Goal: Use online tool/utility: Utilize a website feature to perform a specific function

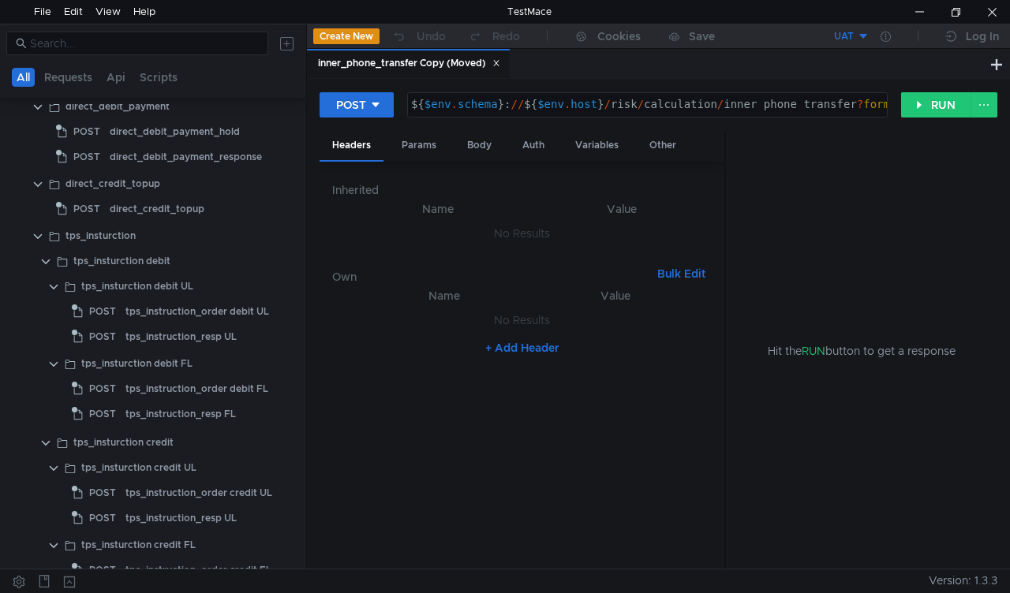
scroll to position [237, 0]
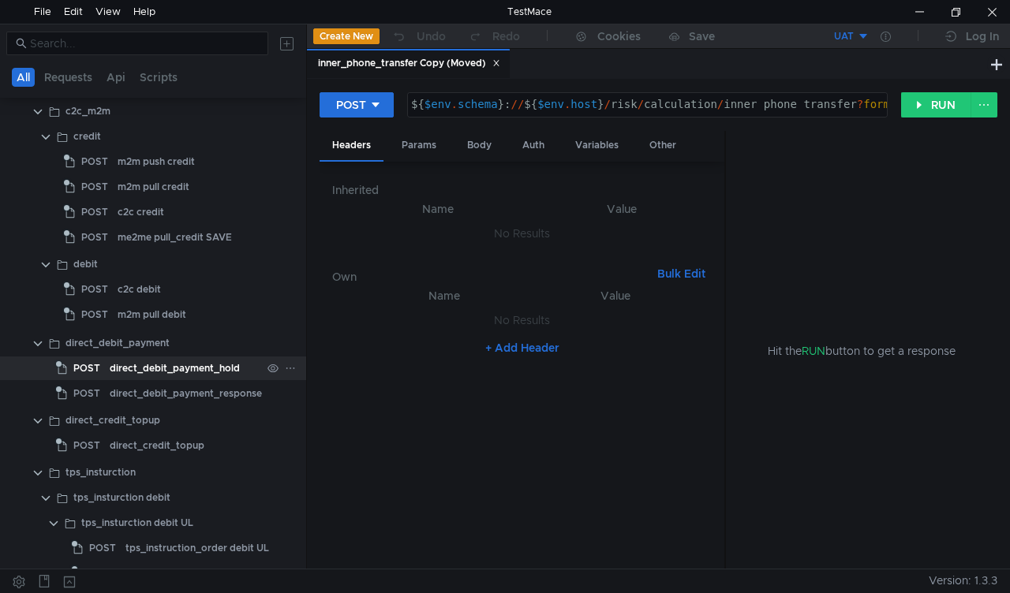
click at [155, 366] on div "direct_debit_payment_hold" at bounding box center [175, 368] width 130 height 24
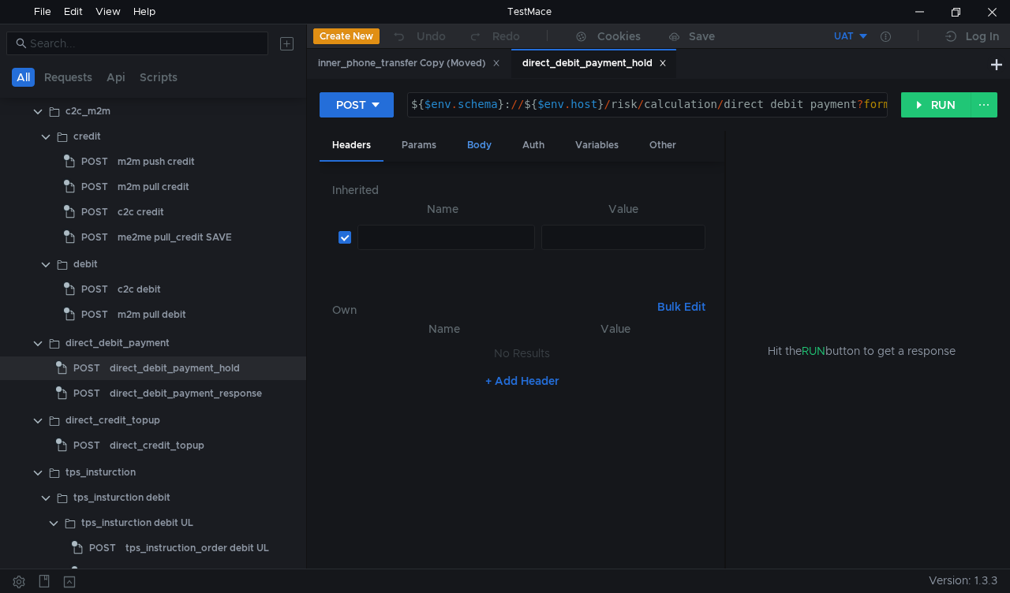
click at [474, 147] on div "Body" at bounding box center [479, 145] width 50 height 29
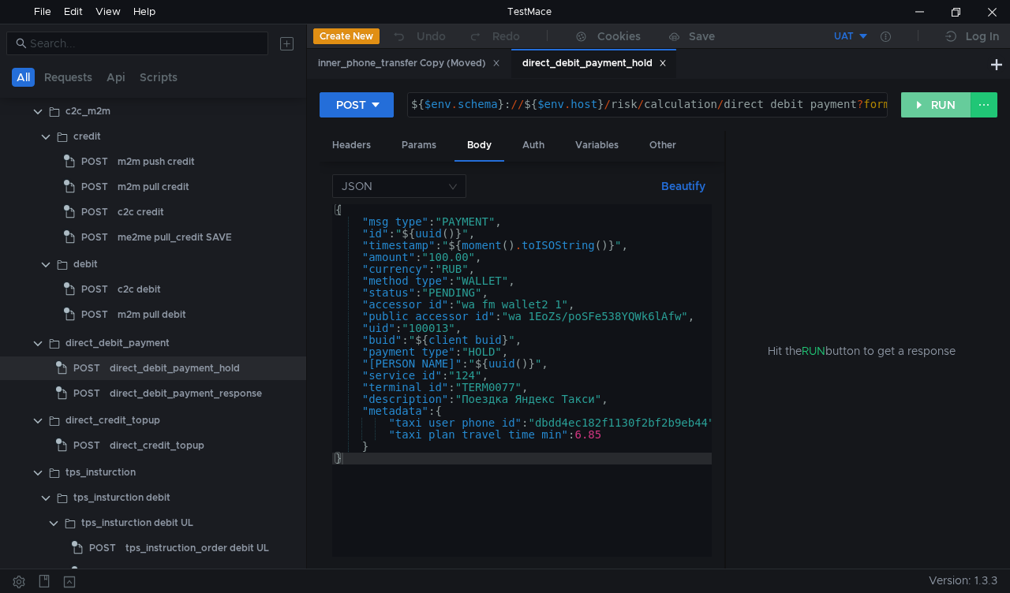
click at [940, 104] on button "RUN" at bounding box center [936, 104] width 70 height 25
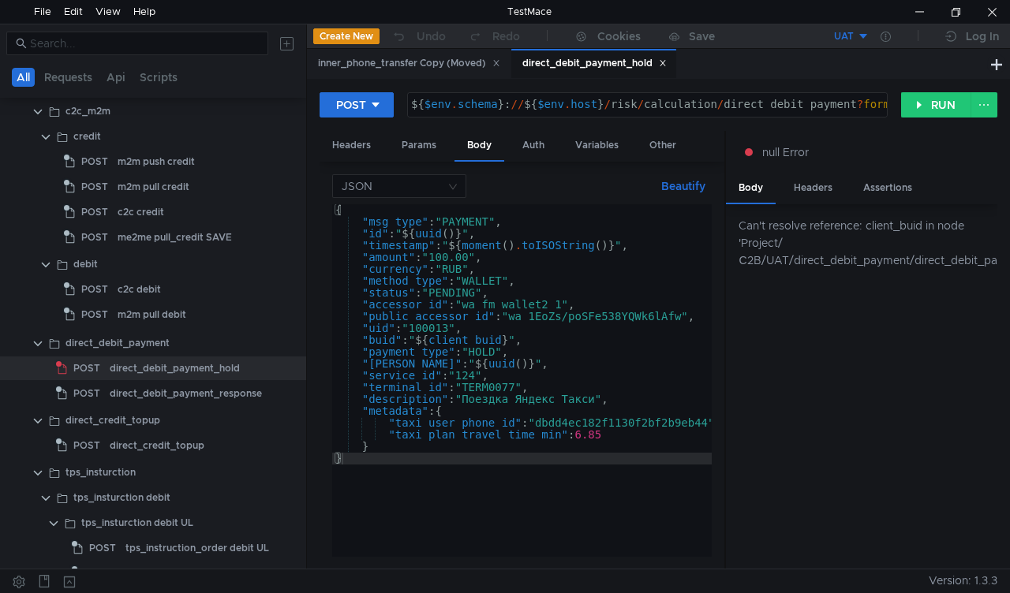
click at [865, 32] on button "UAT" at bounding box center [814, 36] width 110 height 25
click at [804, 88] on li "UAT" at bounding box center [814, 94] width 110 height 25
click at [880, 27] on div at bounding box center [885, 36] width 32 height 25
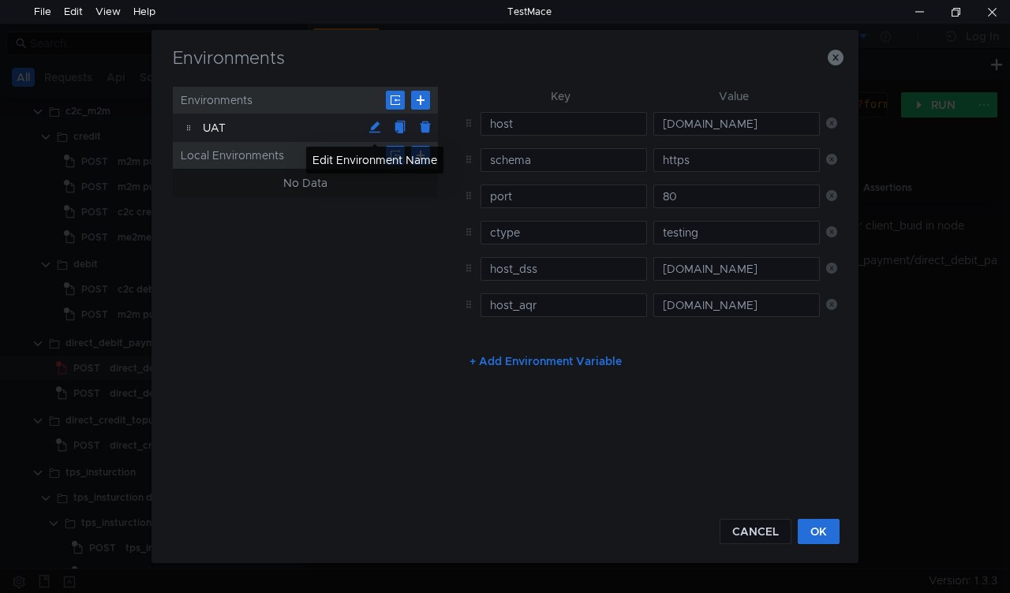
click at [380, 130] on button at bounding box center [374, 127] width 25 height 25
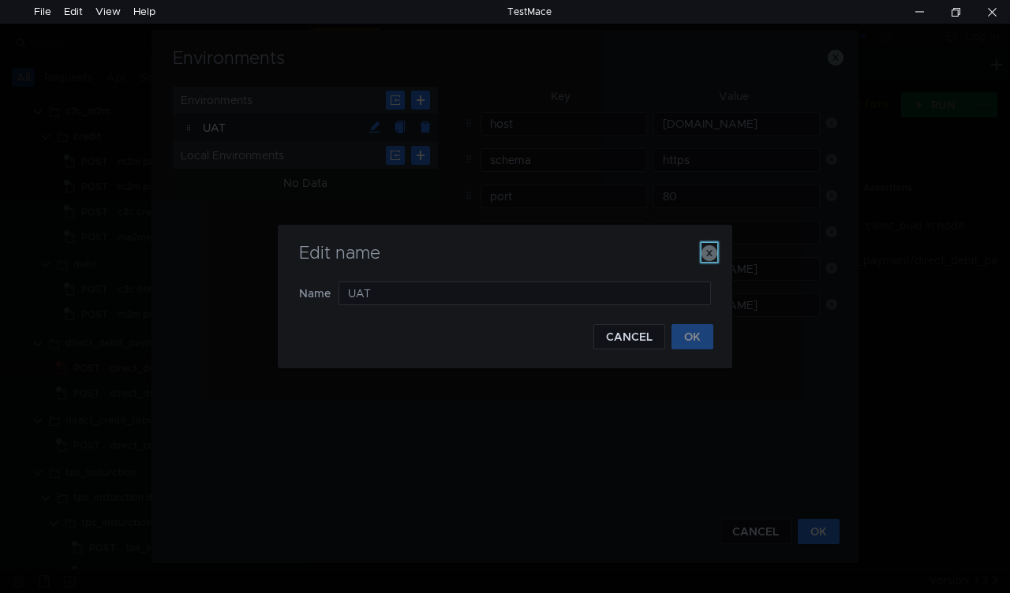
click at [703, 252] on icon "button" at bounding box center [709, 253] width 16 height 16
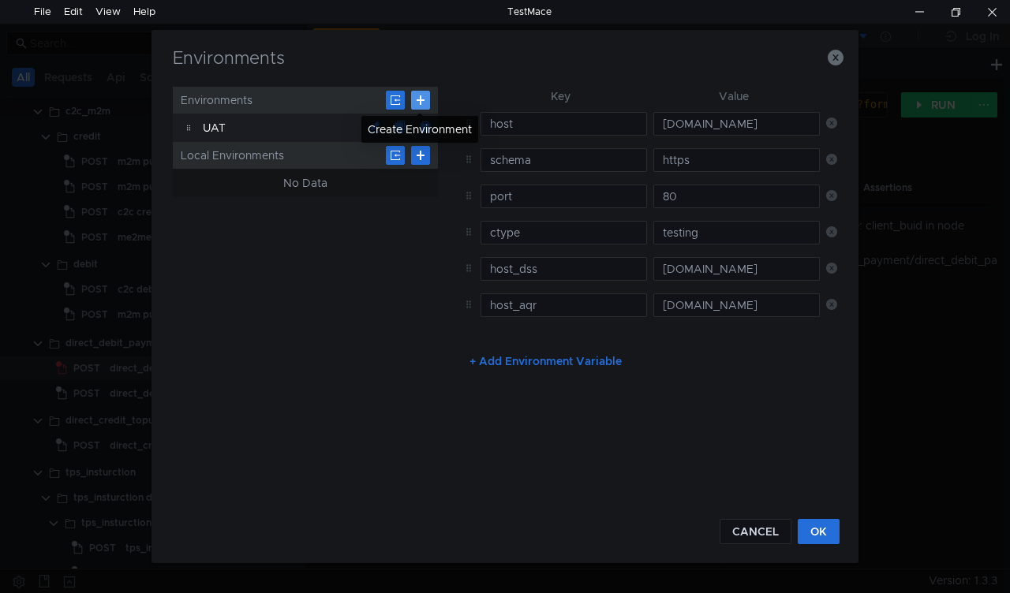
click at [426, 98] on button at bounding box center [420, 100] width 19 height 19
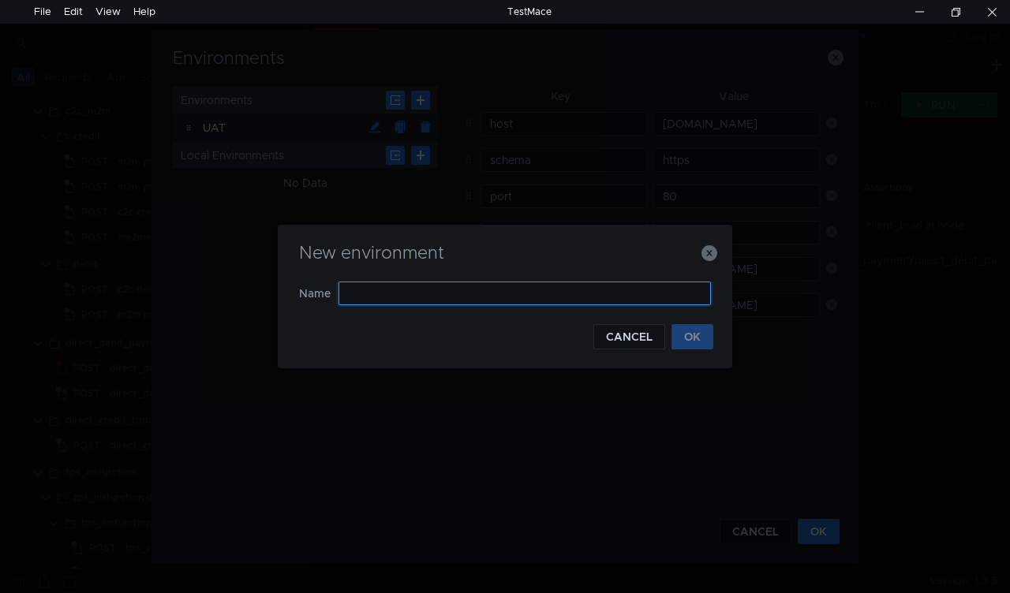
click at [353, 289] on input "text" at bounding box center [524, 294] width 372 height 24
type input "UAT DSS"
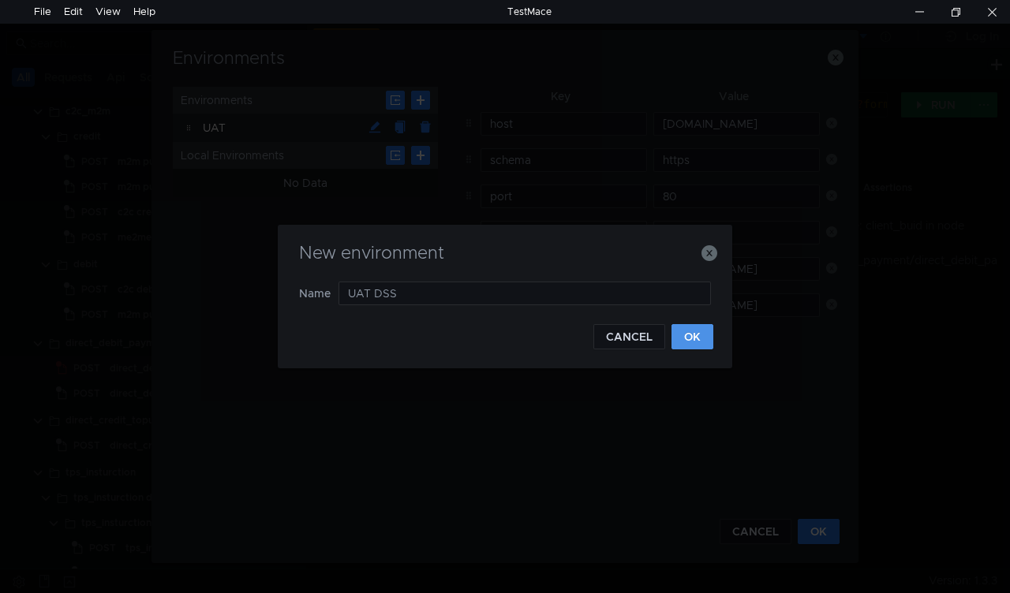
click at [681, 332] on button "OK" at bounding box center [692, 336] width 42 height 25
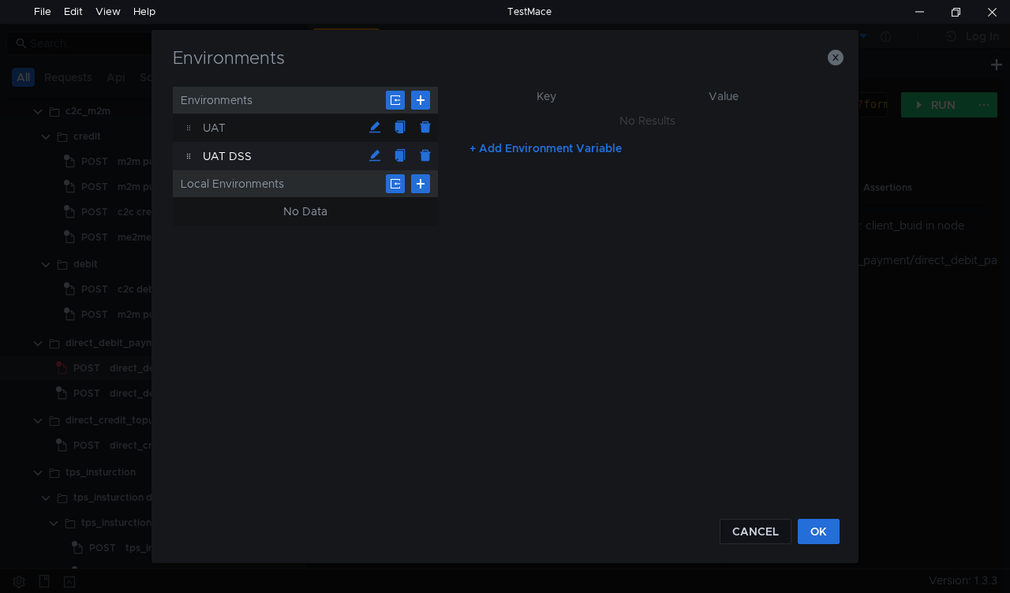
click at [331, 155] on div "UAT DSS" at bounding box center [282, 156] width 159 height 28
click at [526, 147] on button "+ Add Environment Variable" at bounding box center [545, 148] width 177 height 25
click at [518, 177] on button "+ Add Environment Variable" at bounding box center [545, 179] width 177 height 25
click at [520, 213] on button "+ Add Environment Variable" at bounding box center [545, 215] width 177 height 25
click at [515, 253] on button "+ Add Environment Variable" at bounding box center [545, 252] width 177 height 25
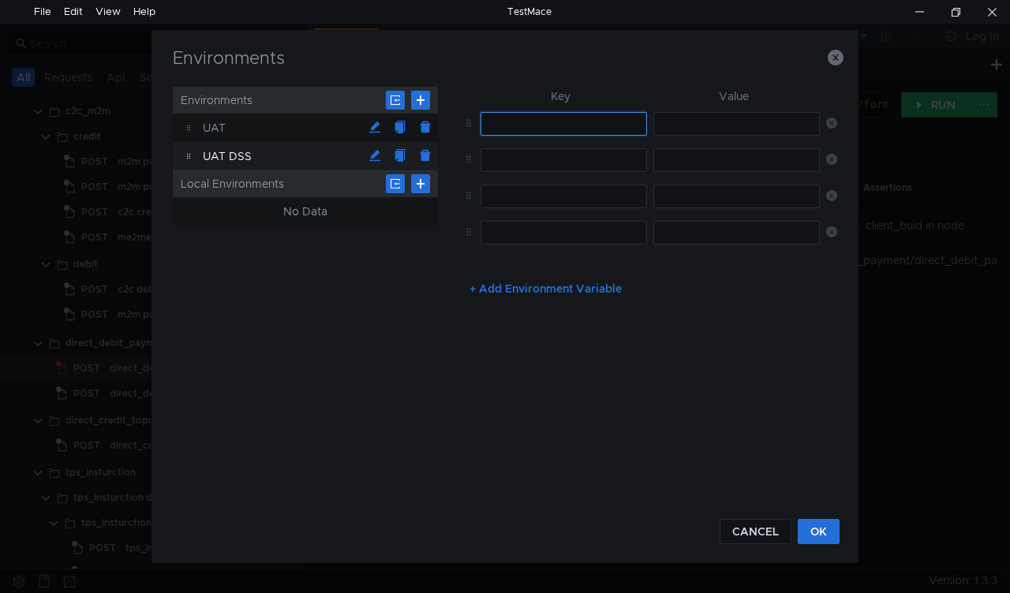
click at [511, 123] on input "text" at bounding box center [563, 124] width 166 height 24
type input "host"
click at [523, 148] on input "text" at bounding box center [563, 160] width 166 height 24
type input "schema"
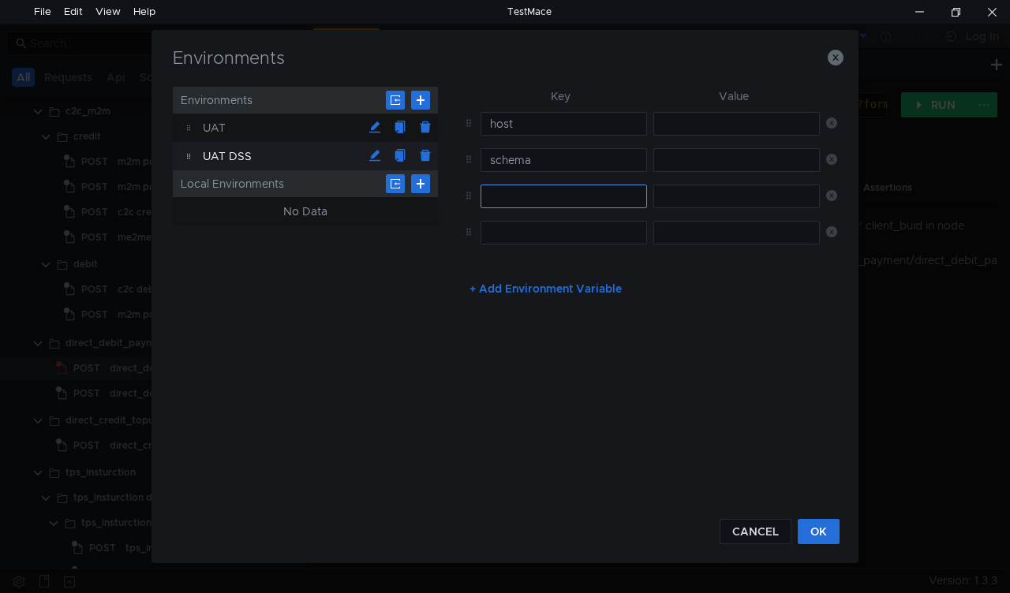
click at [524, 207] on td at bounding box center [560, 196] width 173 height 36
click at [524, 207] on input "text" at bounding box center [563, 197] width 166 height 24
type input "port"
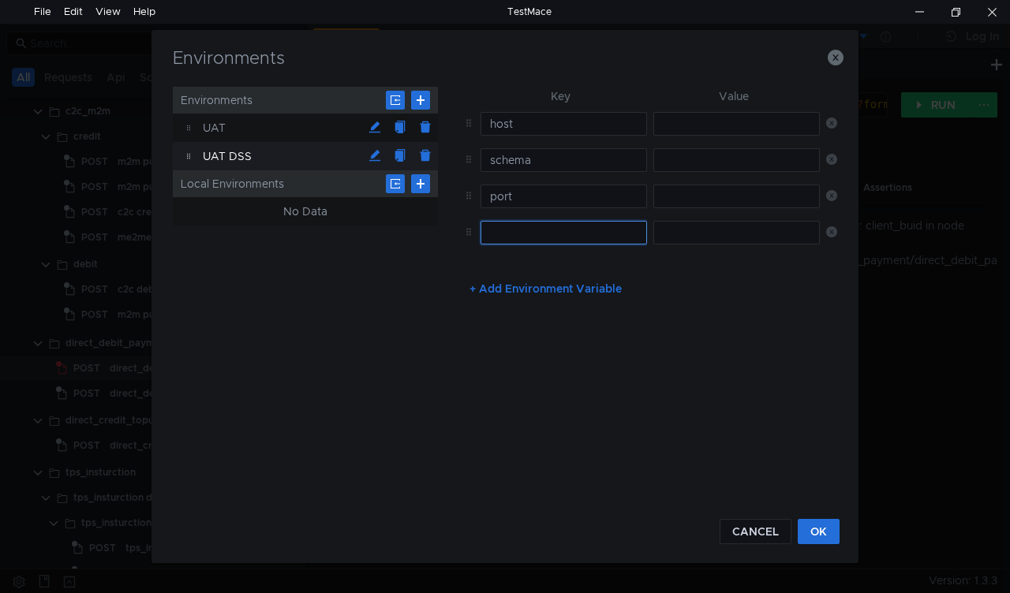
click at [532, 234] on input "text" at bounding box center [563, 233] width 166 height 24
type input "ctype"
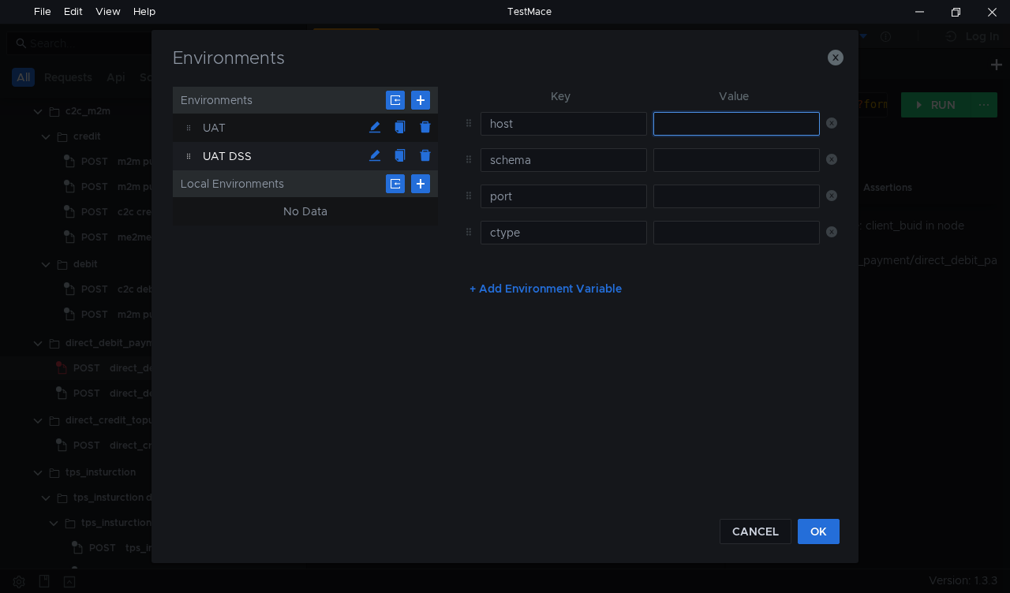
click at [703, 129] on input "text" at bounding box center [736, 124] width 166 height 24
click at [686, 158] on input "text" at bounding box center [736, 160] width 166 height 24
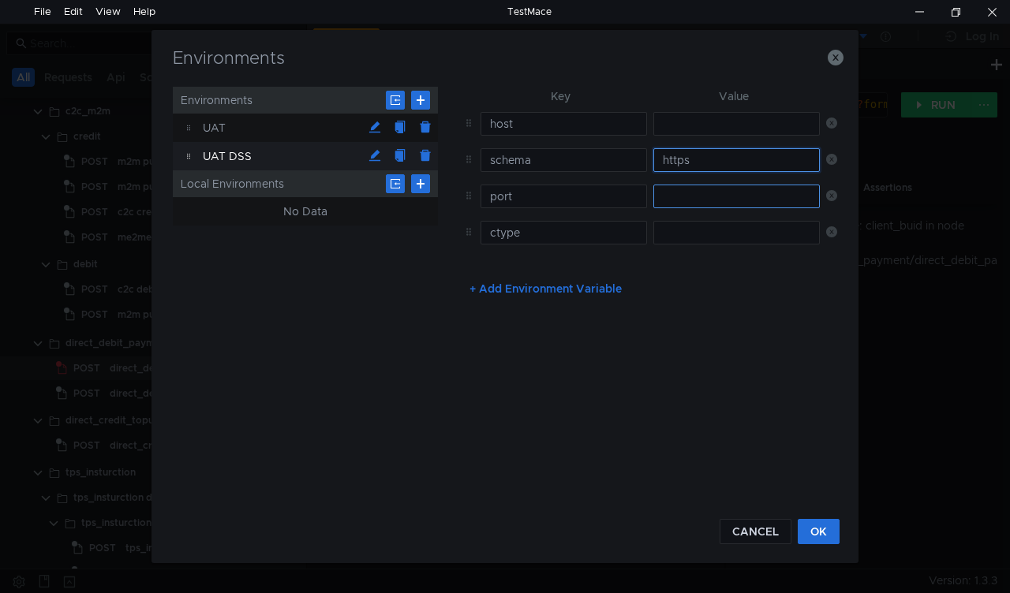
type input "https"
click at [689, 191] on input "text" at bounding box center [736, 197] width 166 height 24
type input "80"
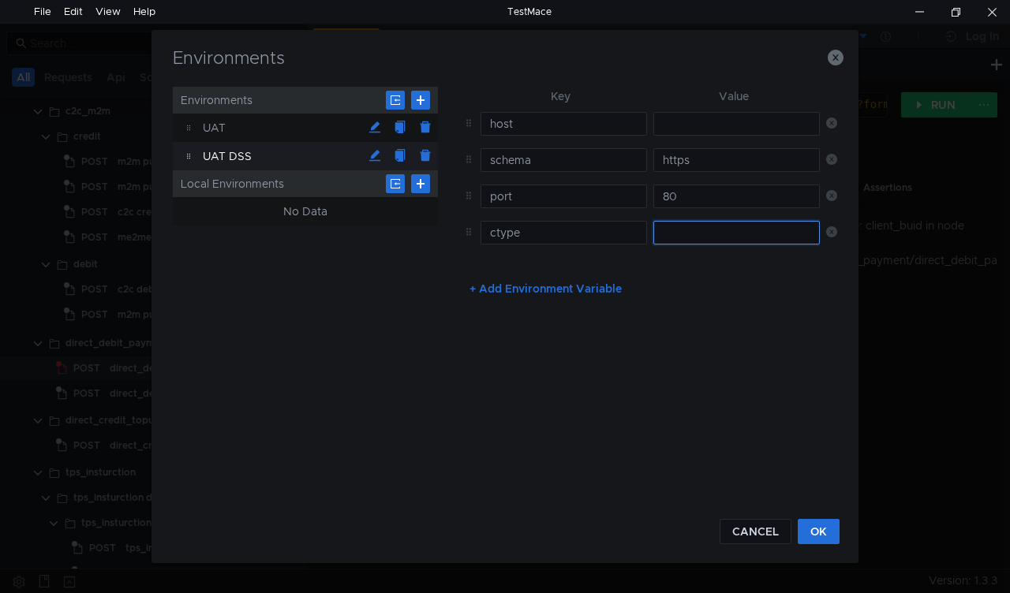
click at [689, 230] on input "text" at bounding box center [736, 233] width 166 height 24
type input "testing"
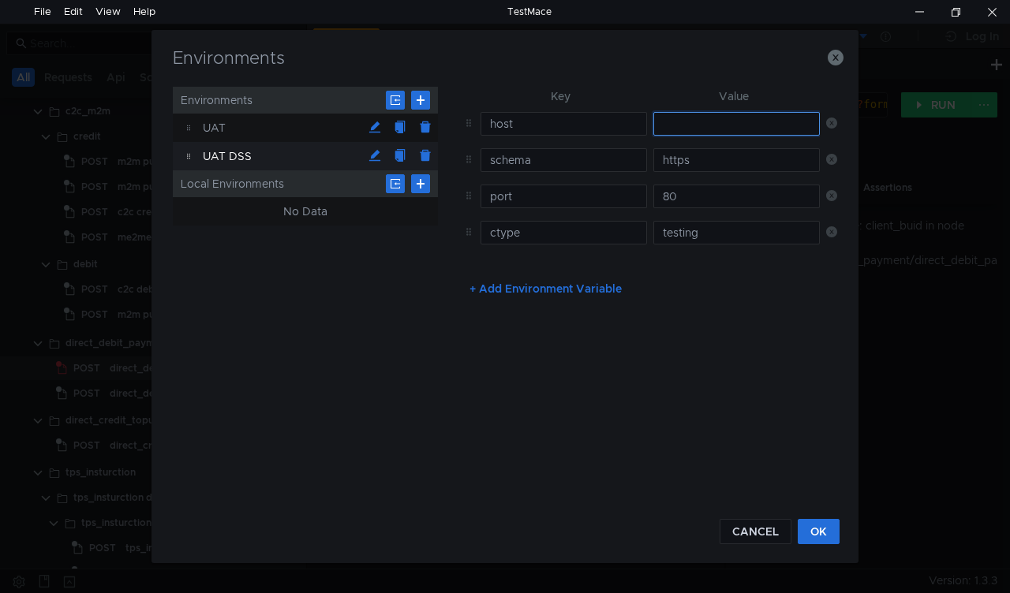
click at [689, 121] on input "text" at bounding box center [736, 124] width 166 height 24
paste input "[DOMAIN_NAME]"
type input "[DOMAIN_NAME]"
click at [820, 535] on button "OK" at bounding box center [818, 531] width 42 height 25
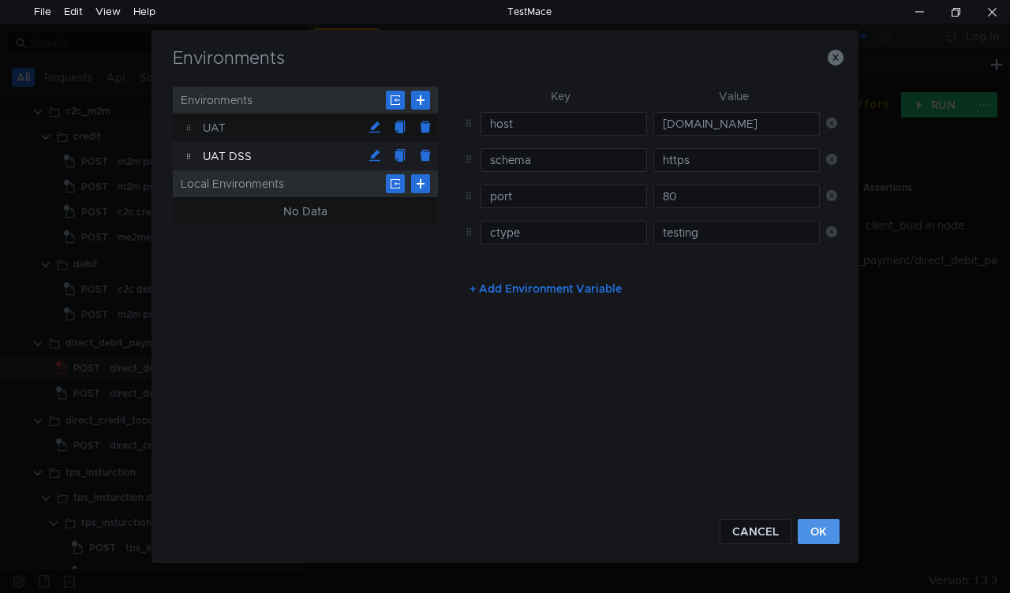
scroll to position [0, 0]
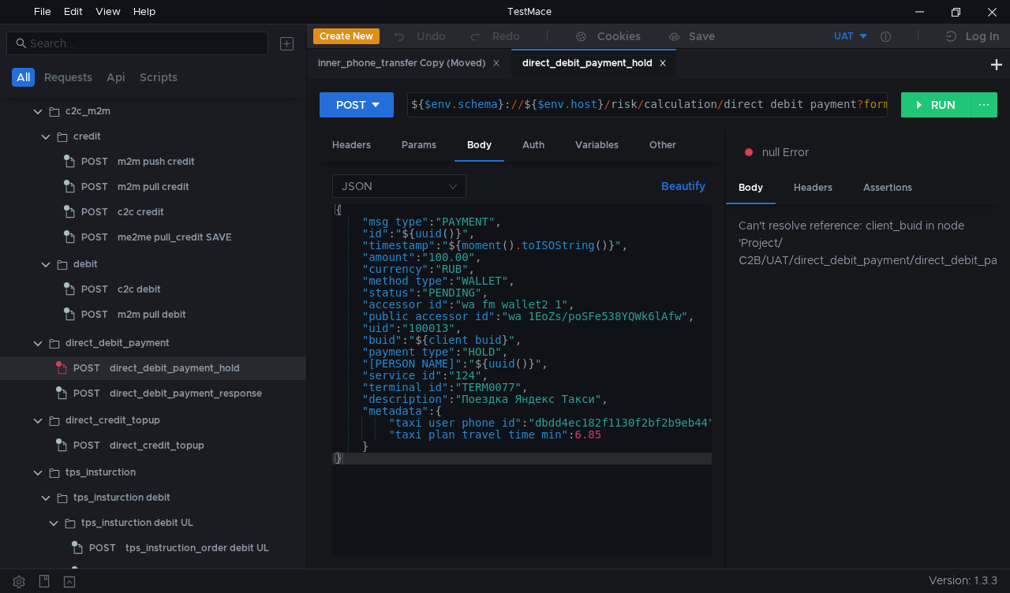
click at [861, 33] on button "UAT" at bounding box center [814, 36] width 110 height 25
click at [784, 118] on li "UAT DSS" at bounding box center [814, 119] width 110 height 25
click at [937, 103] on button "RUN" at bounding box center [936, 104] width 70 height 25
click at [936, 91] on div "POST ${ $env . schema } : // ${ $env . host } / risk / calculation / direct_deb…" at bounding box center [657, 110] width 677 height 39
click at [127, 387] on div "direct_debit_payment_response" at bounding box center [186, 394] width 152 height 24
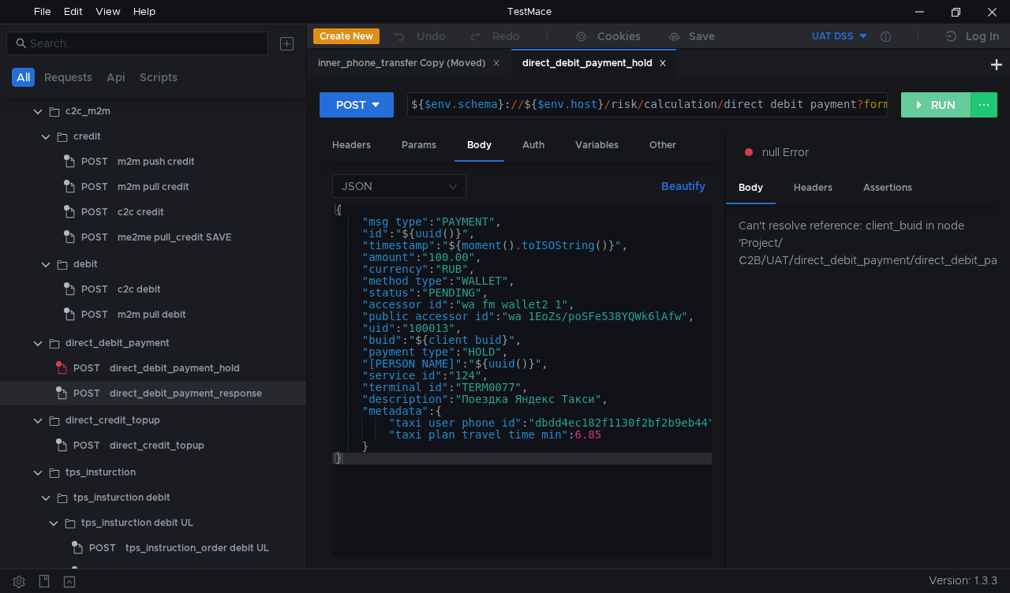
click at [921, 93] on button "RUN" at bounding box center [936, 104] width 70 height 25
click at [921, 109] on button "RUN" at bounding box center [936, 104] width 70 height 25
click at [671, 61] on div "direct_debit_payment_hold" at bounding box center [593, 64] width 165 height 30
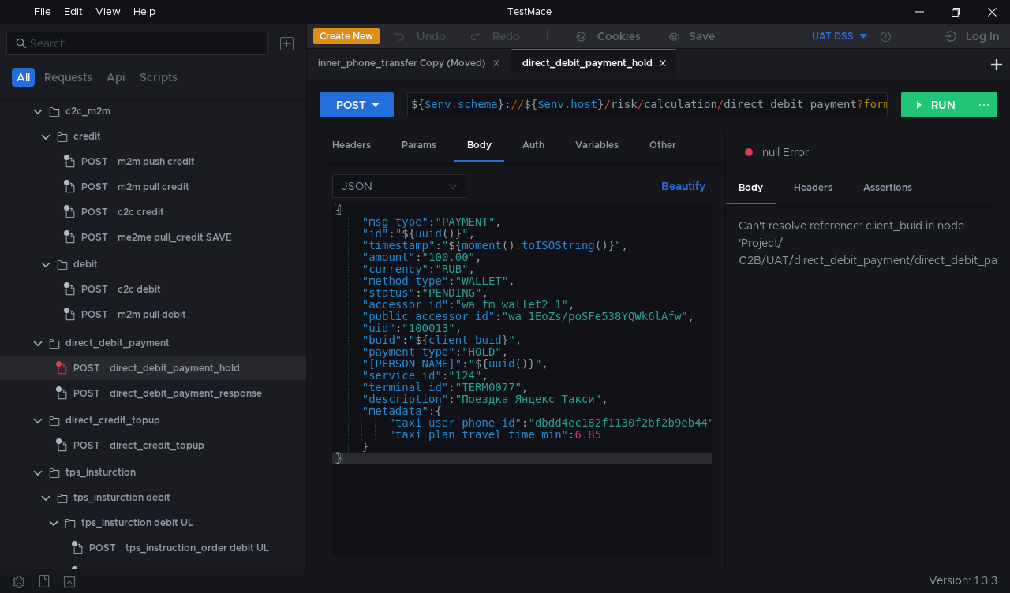
click at [664, 62] on icon at bounding box center [662, 64] width 6 height 6
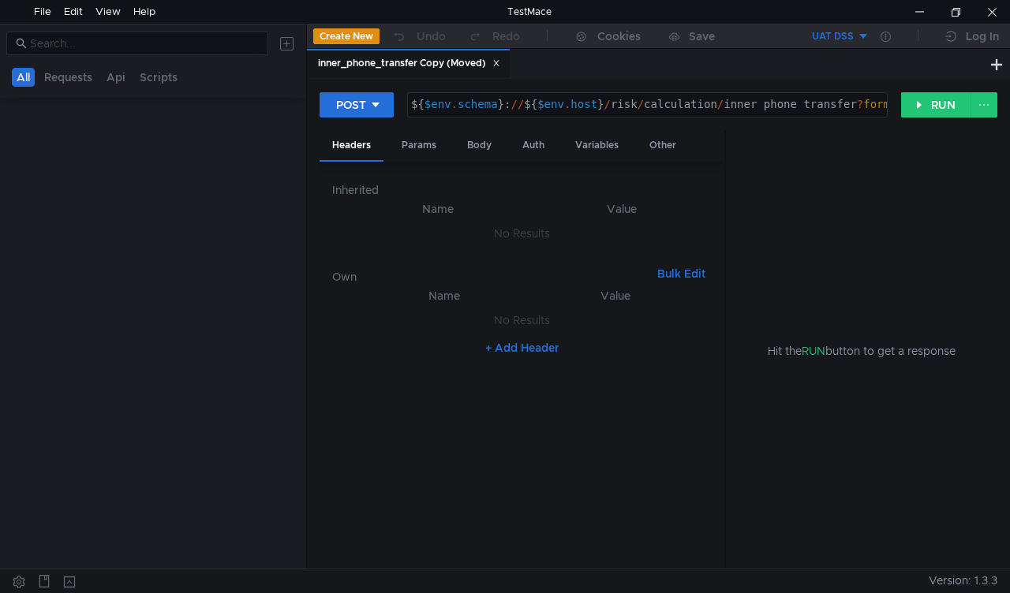
click at [664, 63] on div "inner_phone_transfer Copy (Moved)" at bounding box center [647, 64] width 680 height 30
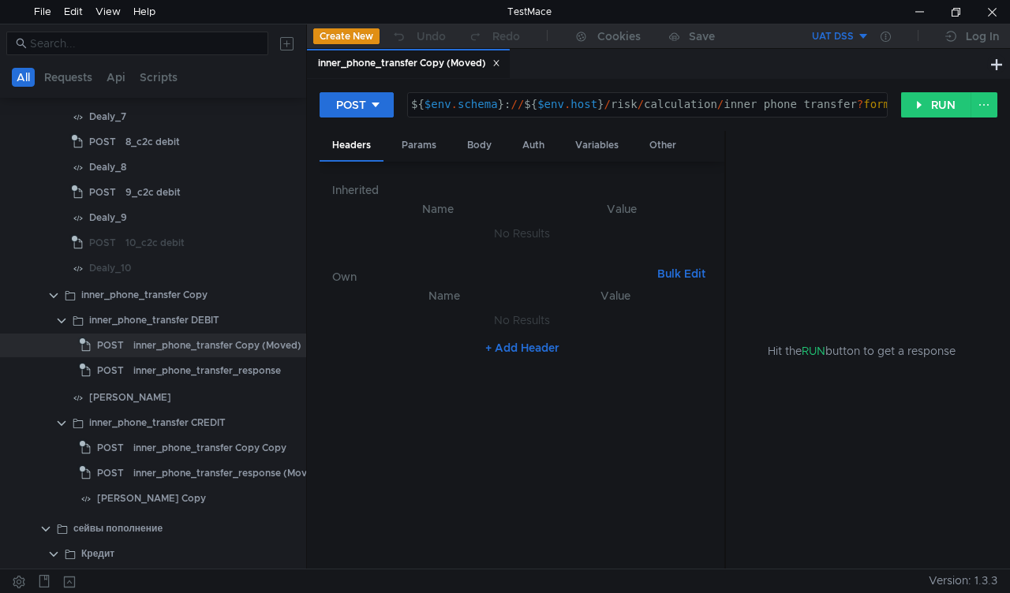
click at [495, 62] on icon at bounding box center [496, 63] width 8 height 8
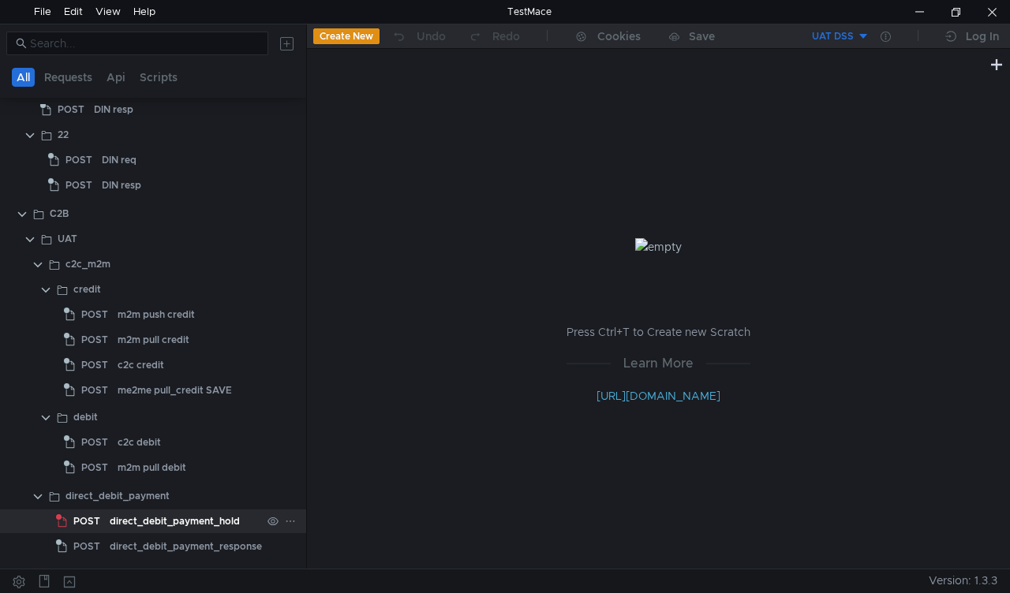
scroll to position [237, 0]
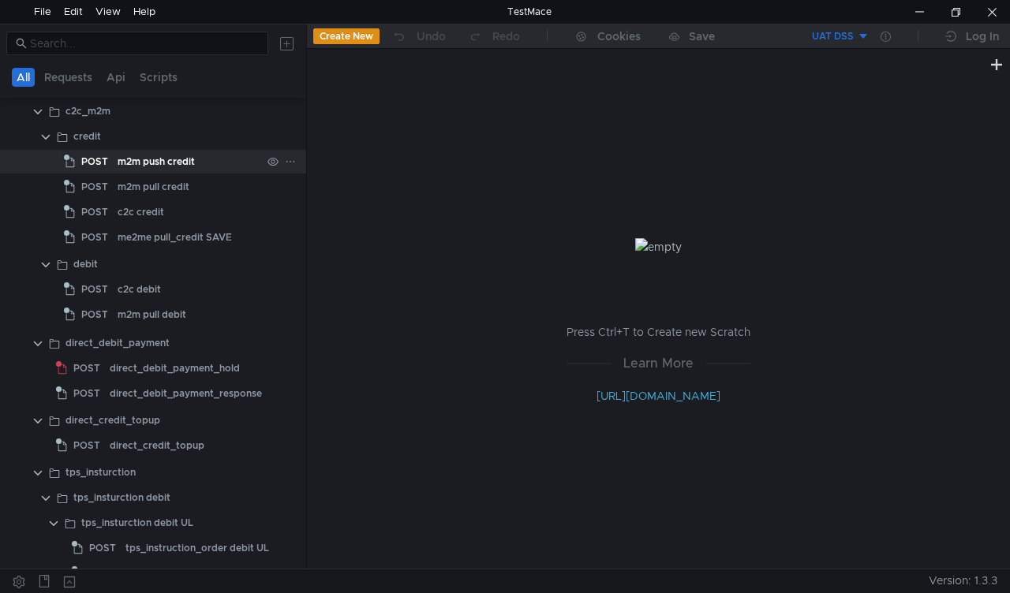
click at [192, 159] on div "m2m push credit" at bounding box center [156, 162] width 77 height 24
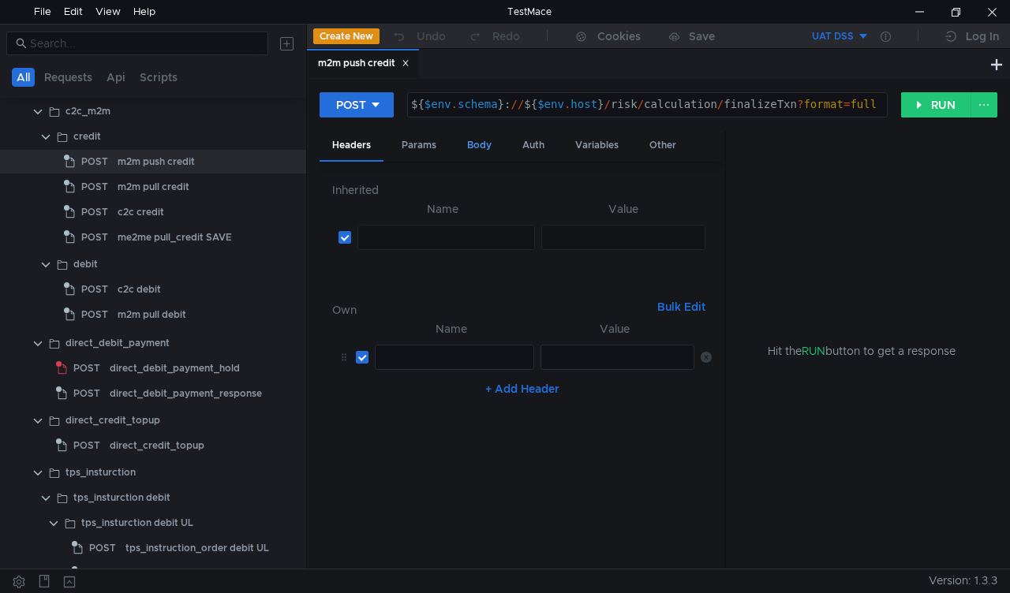
click at [471, 140] on div "Body" at bounding box center [479, 145] width 50 height 29
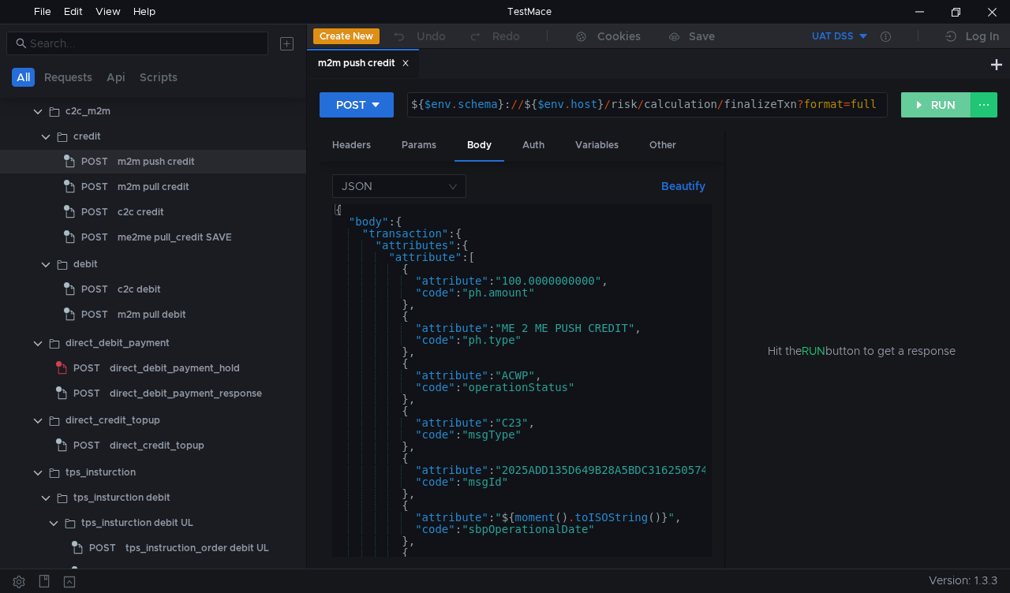
click at [938, 99] on button "RUN" at bounding box center [936, 104] width 70 height 25
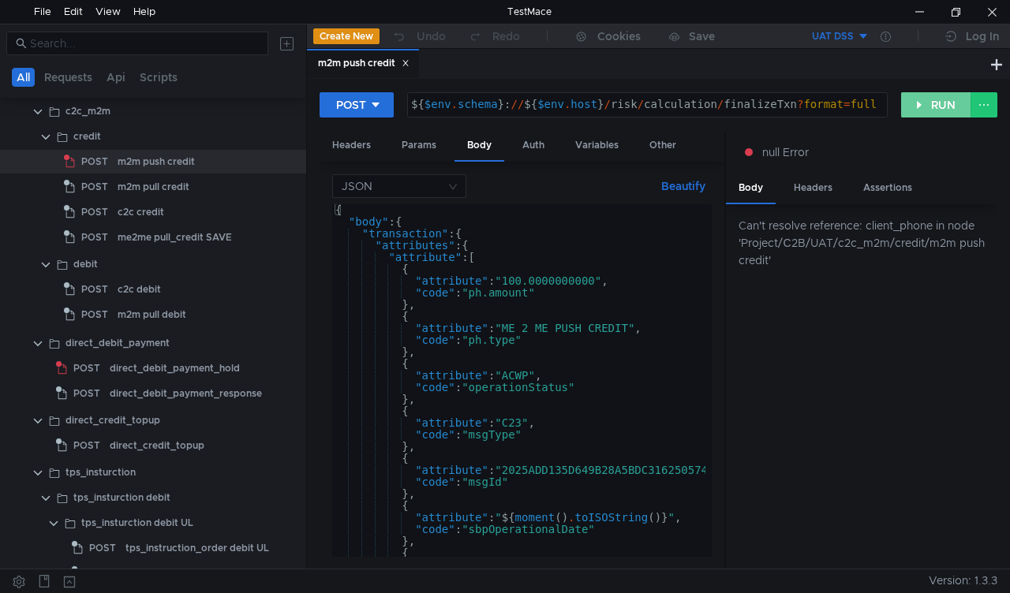
click at [938, 99] on button "RUN" at bounding box center [936, 104] width 70 height 25
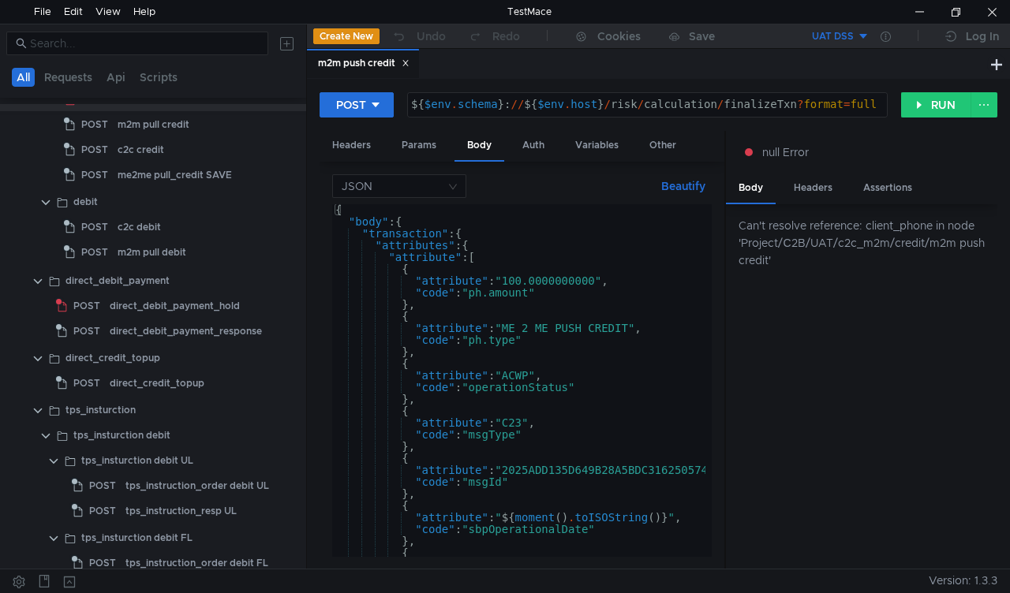
scroll to position [315, 0]
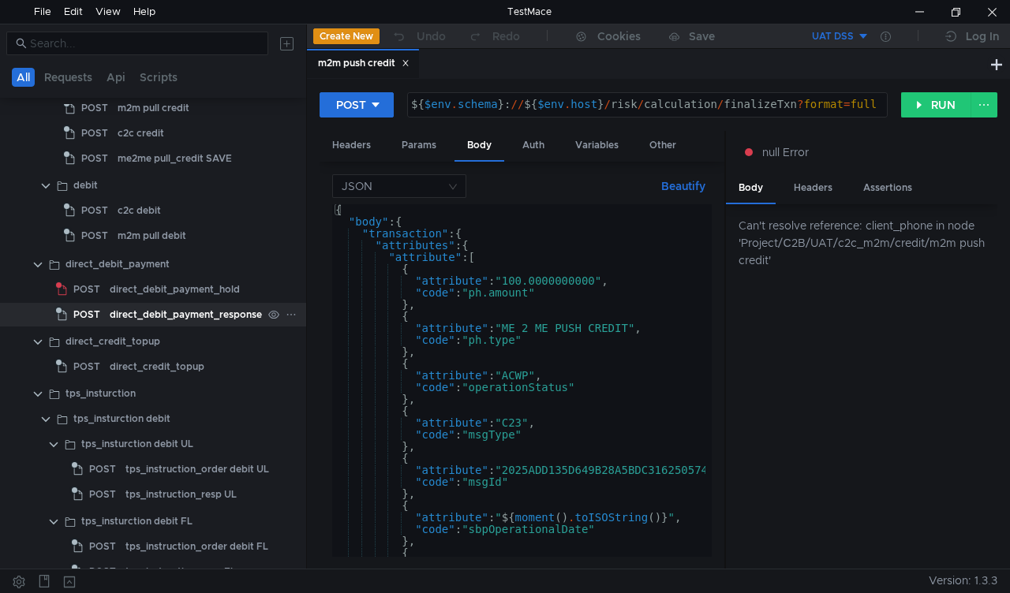
click at [167, 315] on div "direct_debit_payment_response" at bounding box center [186, 315] width 152 height 24
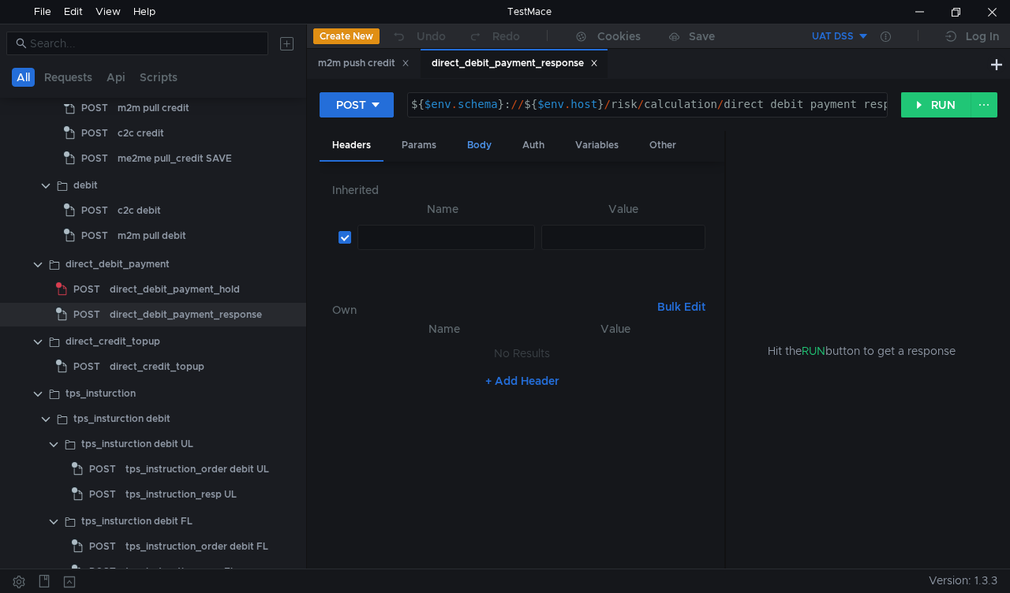
click at [476, 144] on div "Body" at bounding box center [479, 145] width 50 height 29
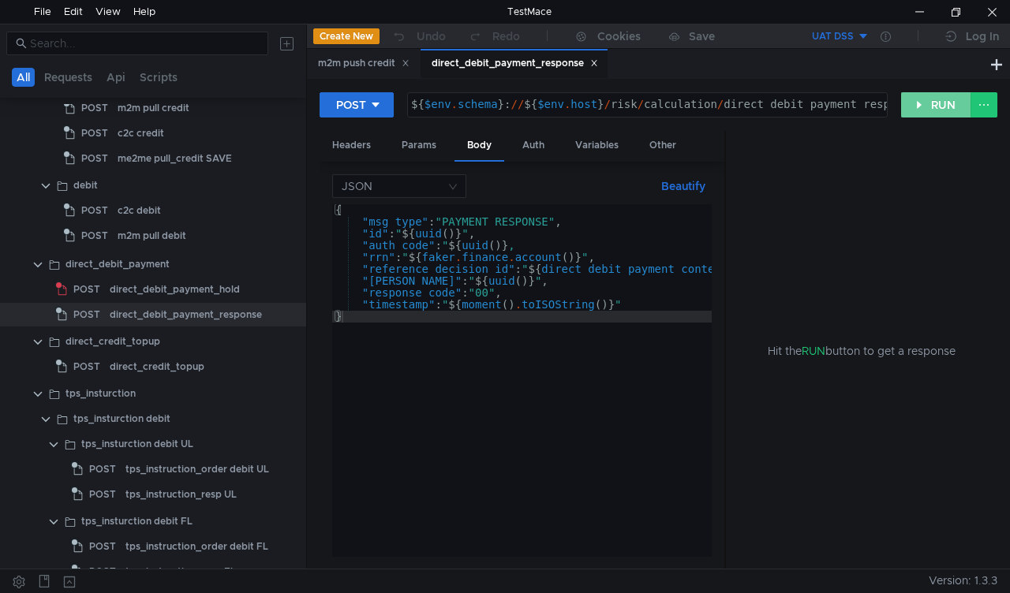
click at [915, 110] on button "RUN" at bounding box center [936, 104] width 70 height 25
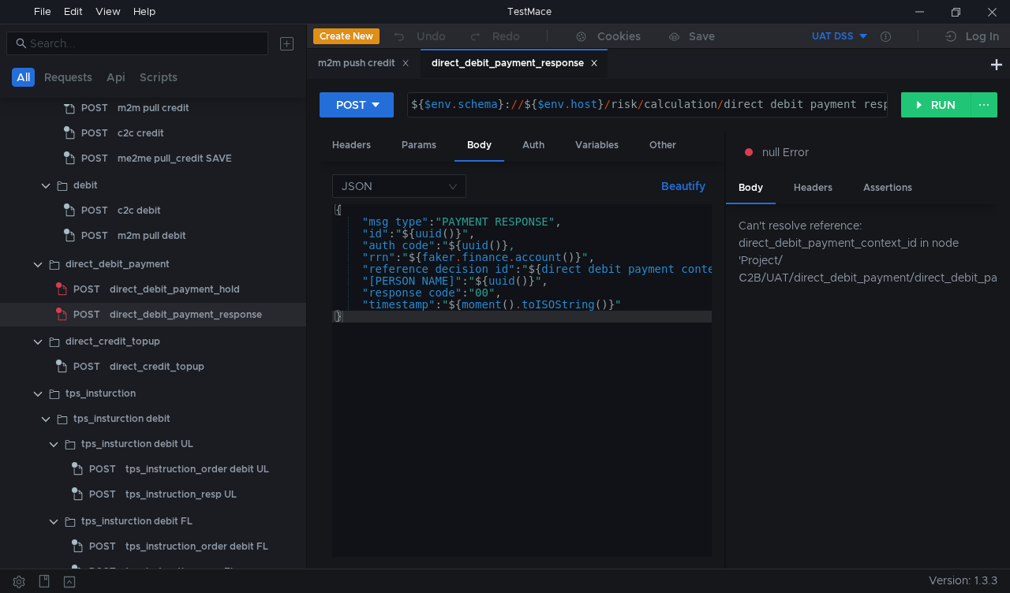
click at [800, 394] on div "Can't resolve reference: direct_debit_payment_context_id in node 'Project/С2B/U…" at bounding box center [861, 386] width 271 height 365
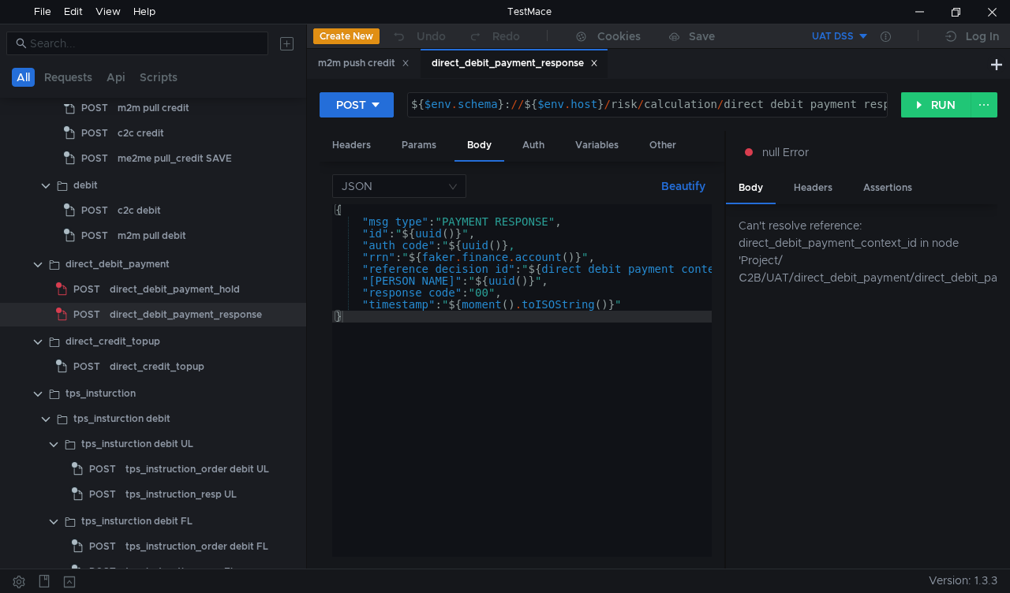
click at [866, 32] on button "UAT DSS" at bounding box center [814, 36] width 110 height 25
click at [811, 93] on li "UAT" at bounding box center [814, 94] width 110 height 25
click at [943, 100] on button "RUN" at bounding box center [936, 104] width 70 height 25
click at [183, 362] on div "direct_credit_topup" at bounding box center [157, 367] width 95 height 24
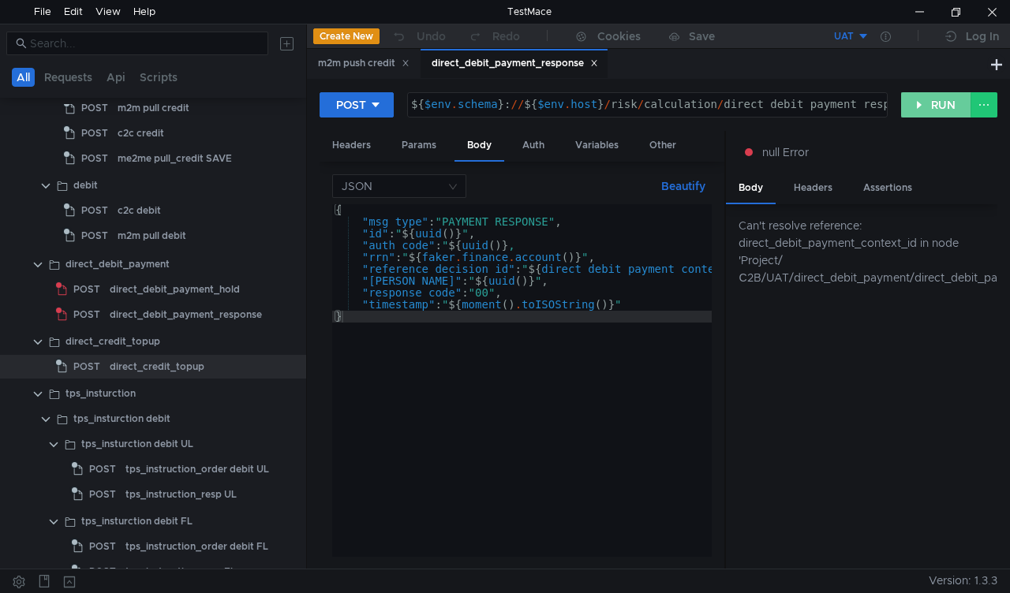
click at [922, 103] on button "RUN" at bounding box center [936, 104] width 70 height 25
click at [99, 364] on span "POST" at bounding box center [86, 367] width 27 height 24
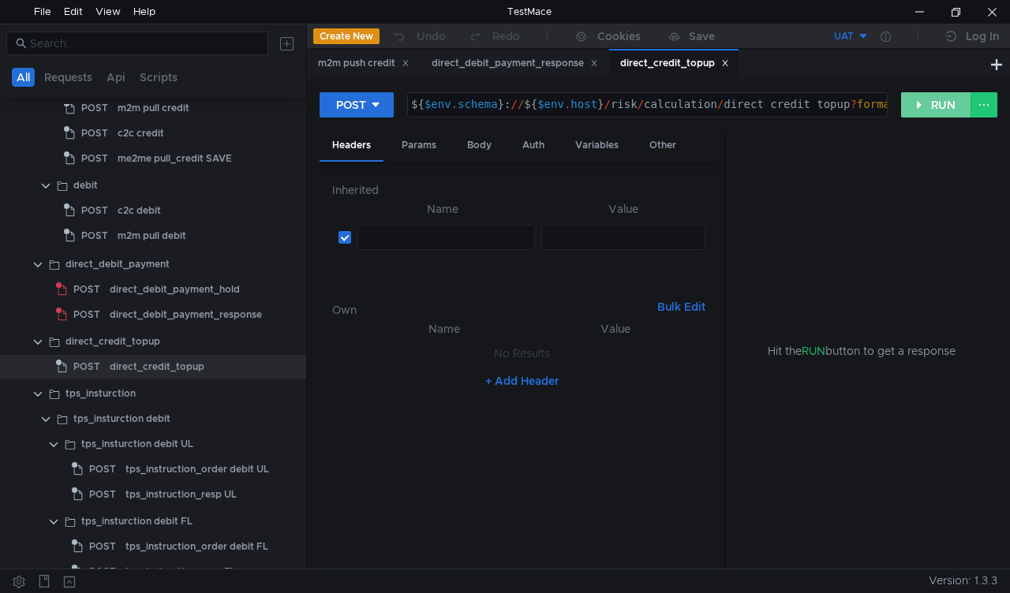
click at [916, 101] on button "RUN" at bounding box center [936, 104] width 70 height 25
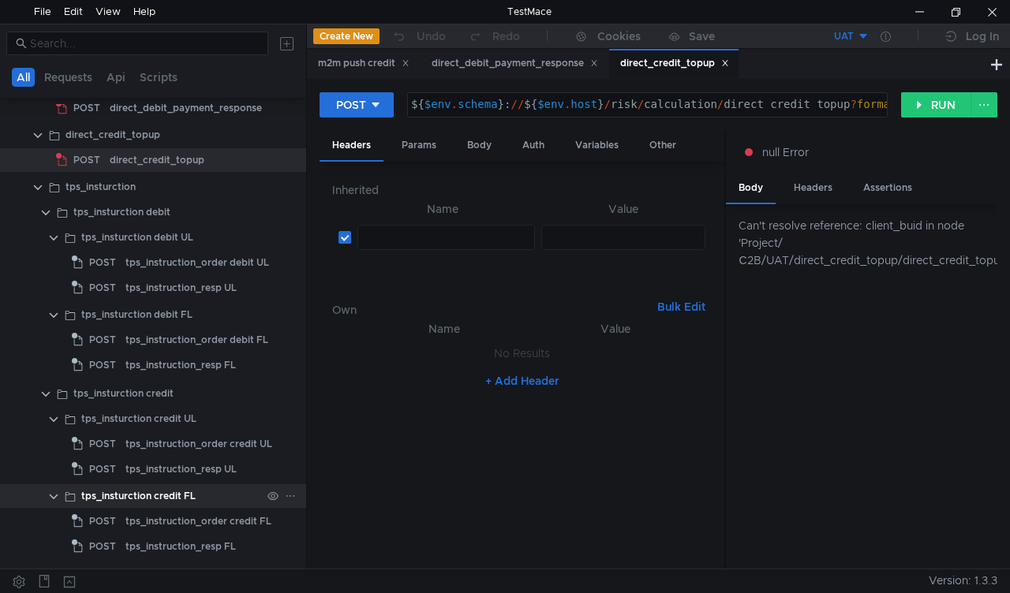
scroll to position [552, 0]
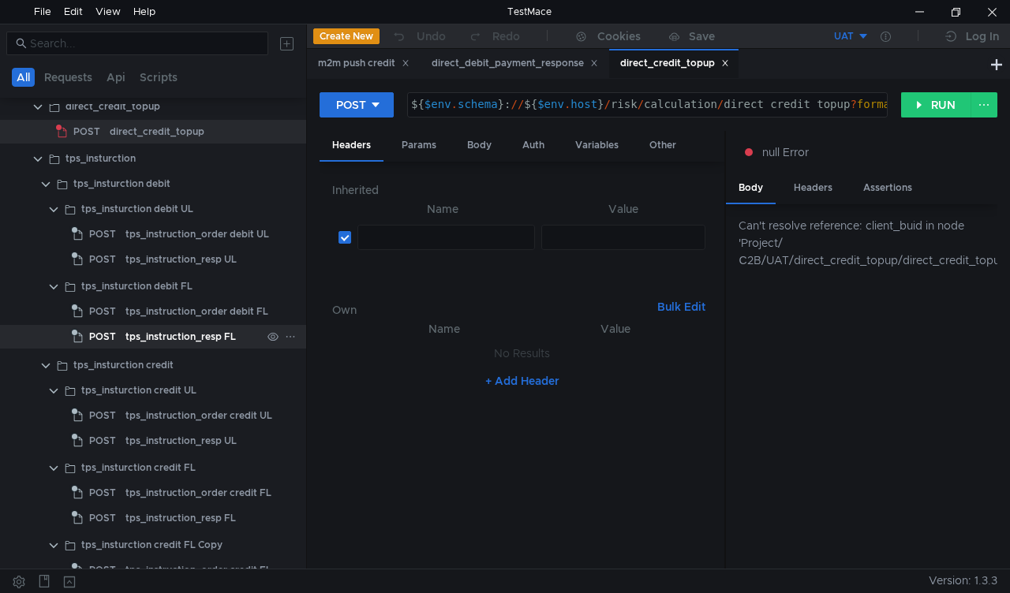
click at [165, 330] on div "tps_instruction_resp FL" at bounding box center [180, 337] width 110 height 24
click at [165, 335] on div "tps_instruction_resp FL" at bounding box center [180, 337] width 110 height 24
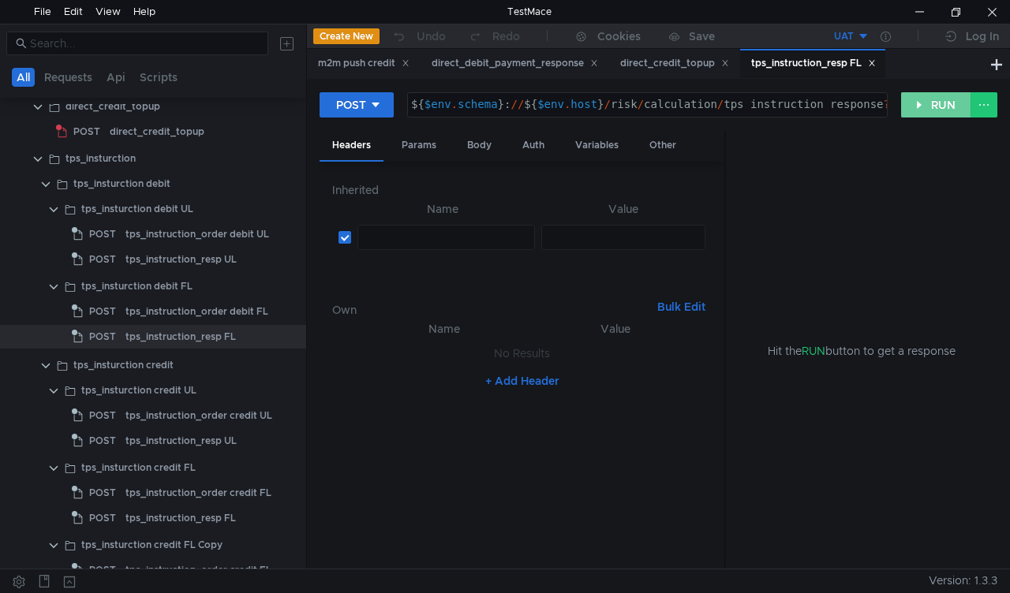
click at [916, 95] on button "RUN" at bounding box center [936, 104] width 70 height 25
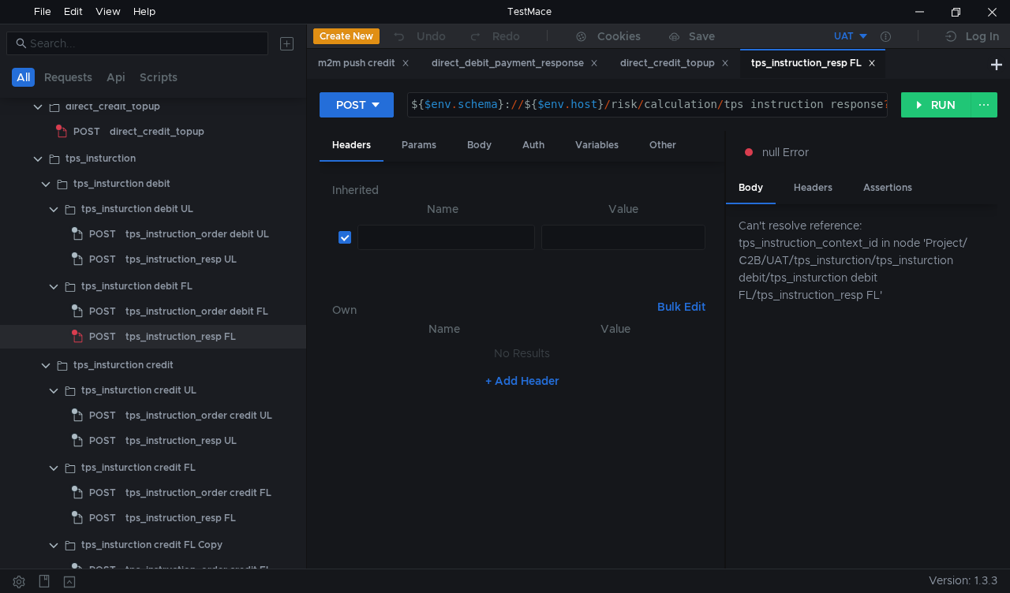
click at [860, 35] on button "UAT" at bounding box center [814, 36] width 110 height 25
click at [798, 119] on li "UAT DSS" at bounding box center [814, 119] width 110 height 25
click at [939, 100] on button "RUN" at bounding box center [936, 104] width 70 height 25
click at [149, 315] on div "tps_instruction_order debit FL" at bounding box center [196, 312] width 143 height 24
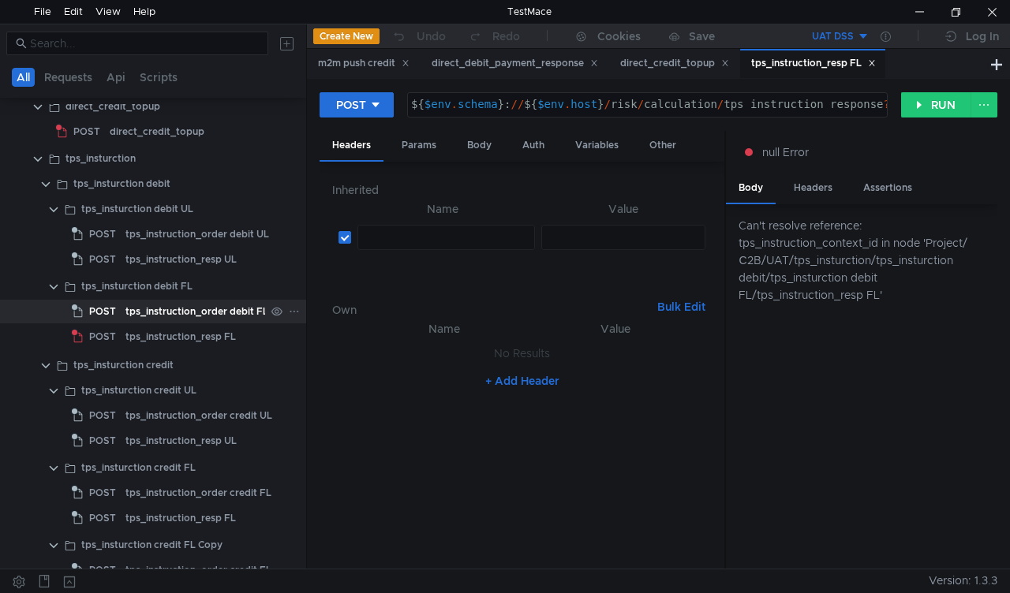
click at [153, 311] on div "tps_instruction_order debit FL" at bounding box center [196, 312] width 143 height 24
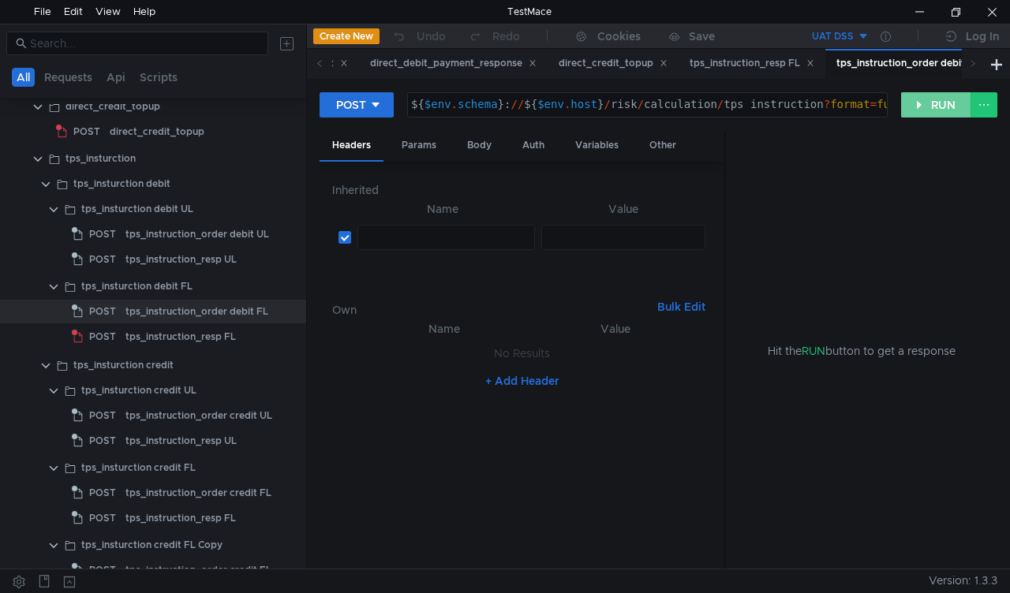
click at [912, 96] on button "RUN" at bounding box center [936, 104] width 70 height 25
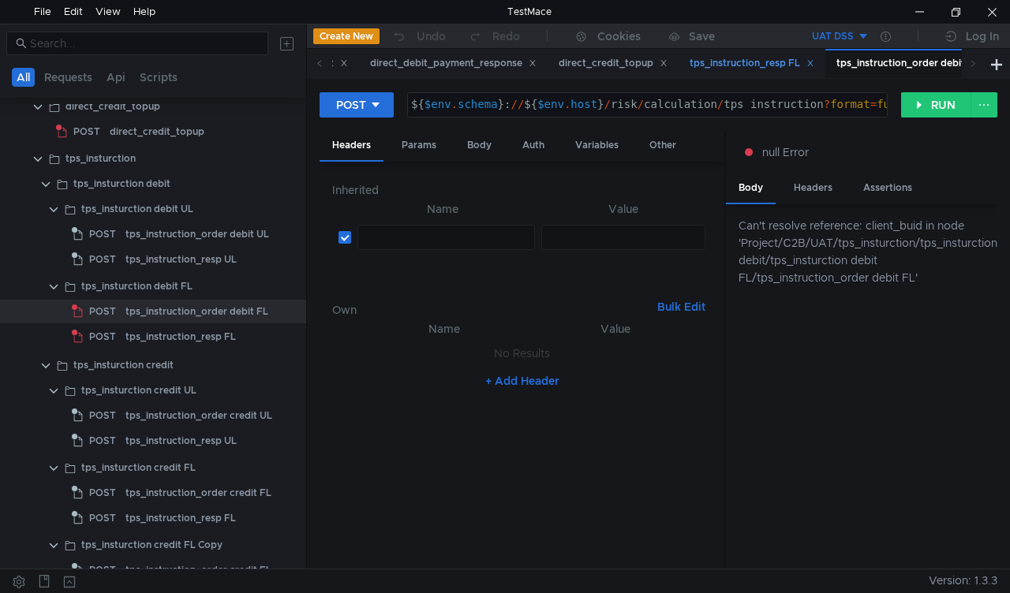
click at [814, 63] on icon at bounding box center [810, 63] width 8 height 8
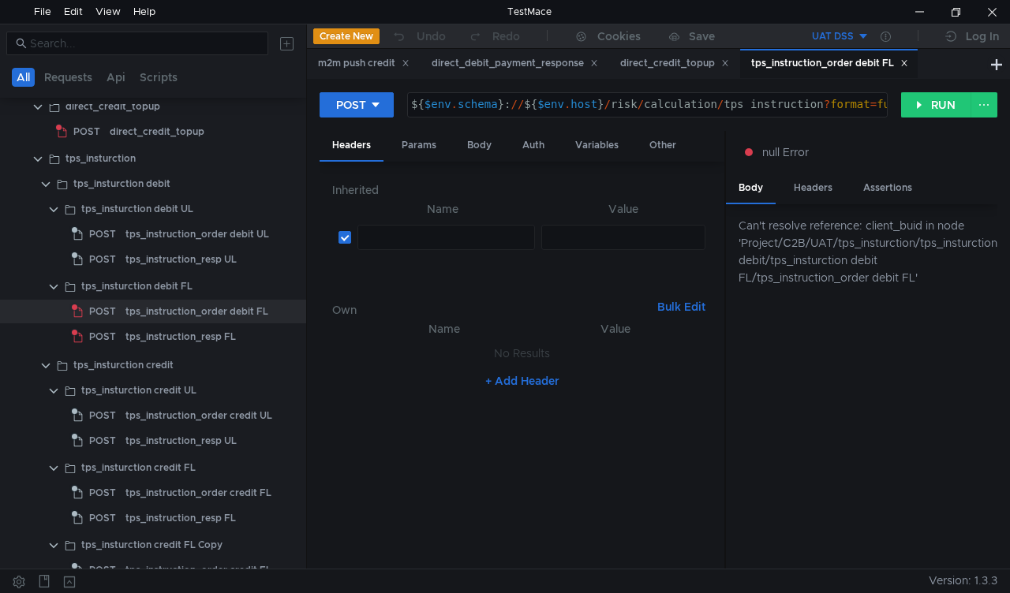
click at [908, 63] on icon at bounding box center [904, 63] width 8 height 8
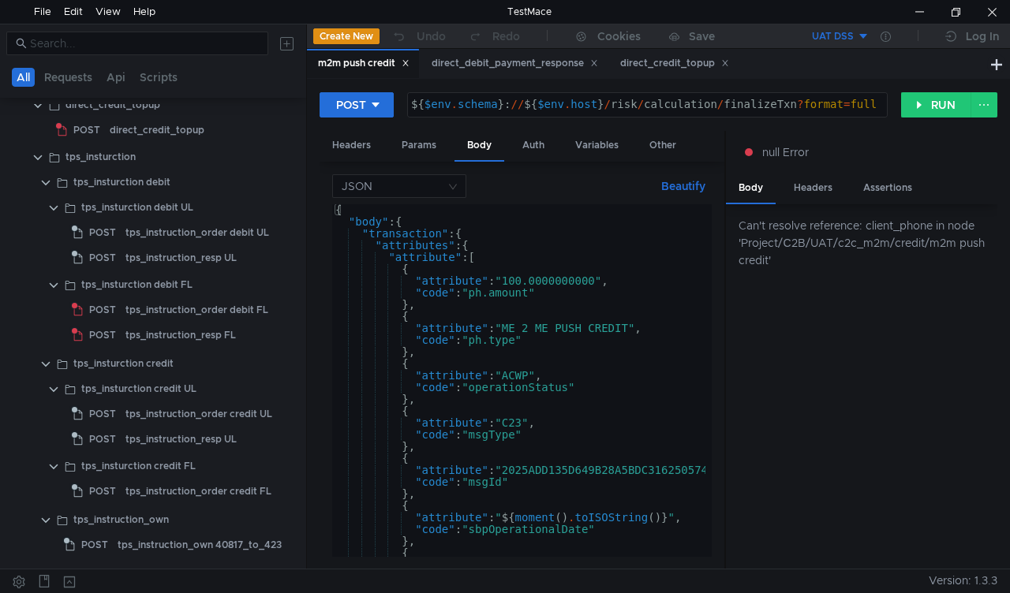
scroll to position [56, 0]
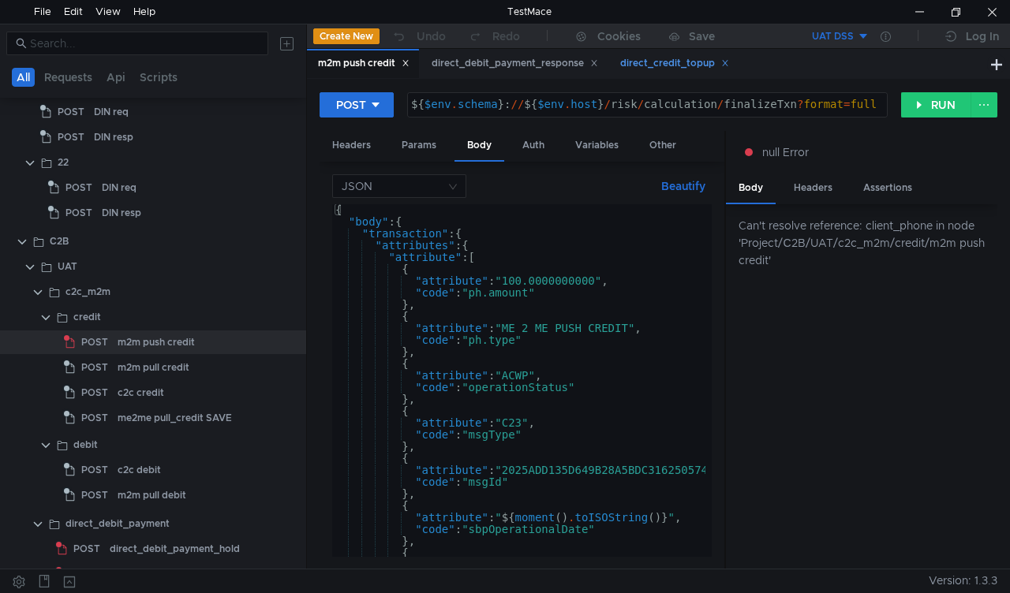
click at [729, 66] on icon at bounding box center [725, 63] width 8 height 8
click at [596, 66] on icon at bounding box center [594, 64] width 6 height 6
click at [407, 63] on icon at bounding box center [405, 63] width 8 height 8
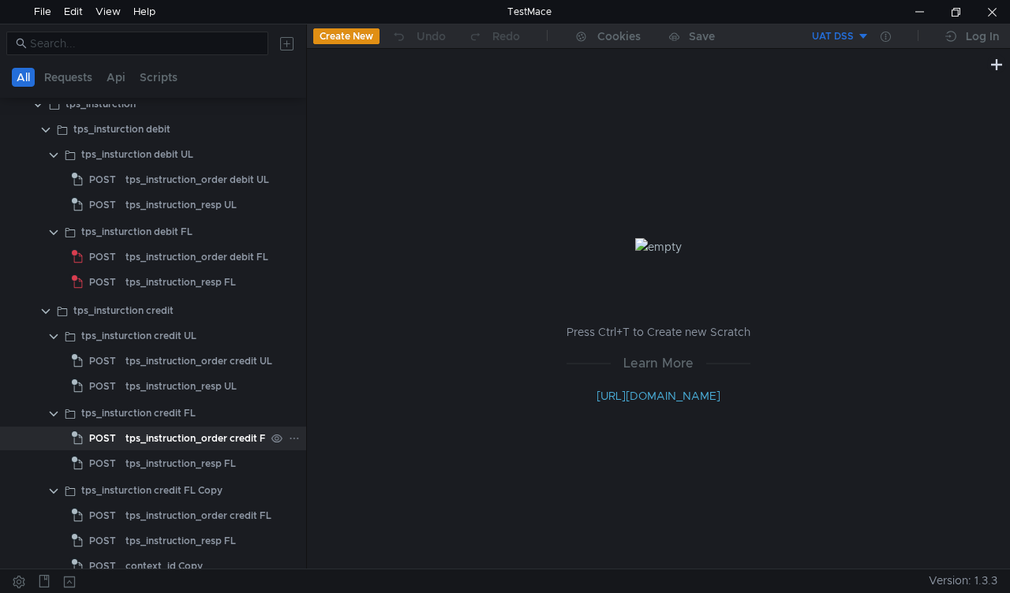
scroll to position [1002, 0]
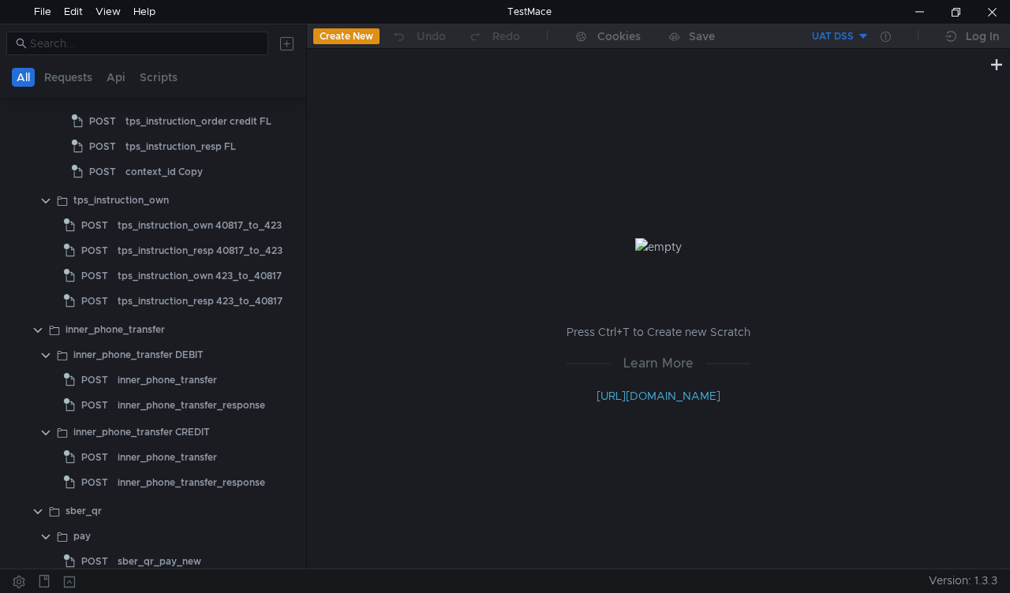
click at [853, 33] on div "UAT DSS" at bounding box center [833, 36] width 42 height 15
click at [808, 90] on li "UAT" at bounding box center [814, 94] width 110 height 25
click at [134, 221] on div "tps_instruction_own 40817_to_423" at bounding box center [200, 226] width 164 height 24
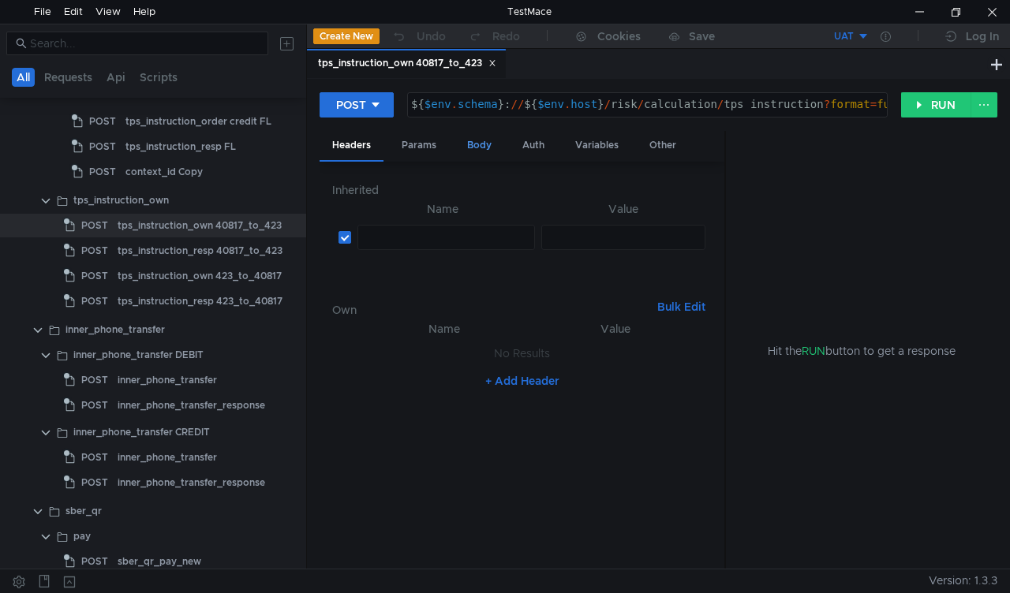
click at [465, 142] on div "Body" at bounding box center [479, 145] width 50 height 29
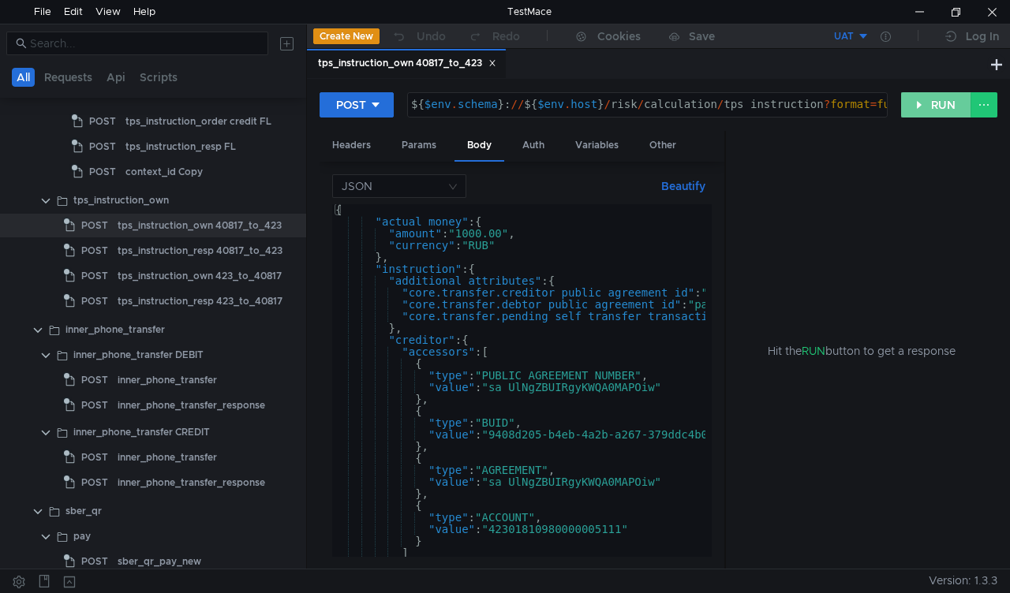
click at [921, 103] on button "RUN" at bounding box center [936, 104] width 70 height 25
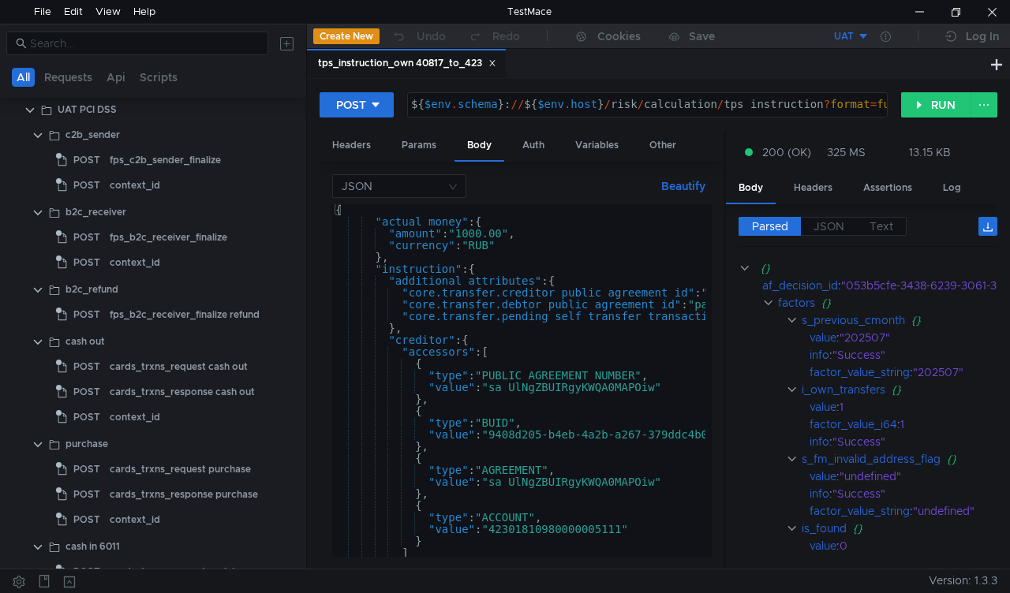
scroll to position [1498, 0]
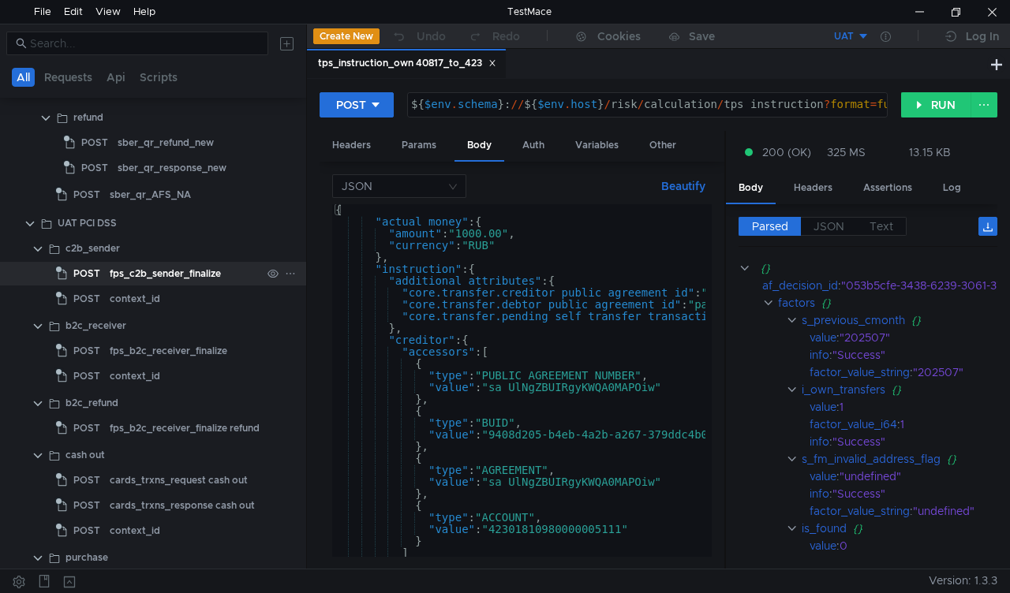
click at [128, 278] on div "fps_c2b_sender_finalize" at bounding box center [165, 274] width 111 height 24
click at [136, 267] on div "fps_c2b_sender_finalize" at bounding box center [165, 274] width 111 height 24
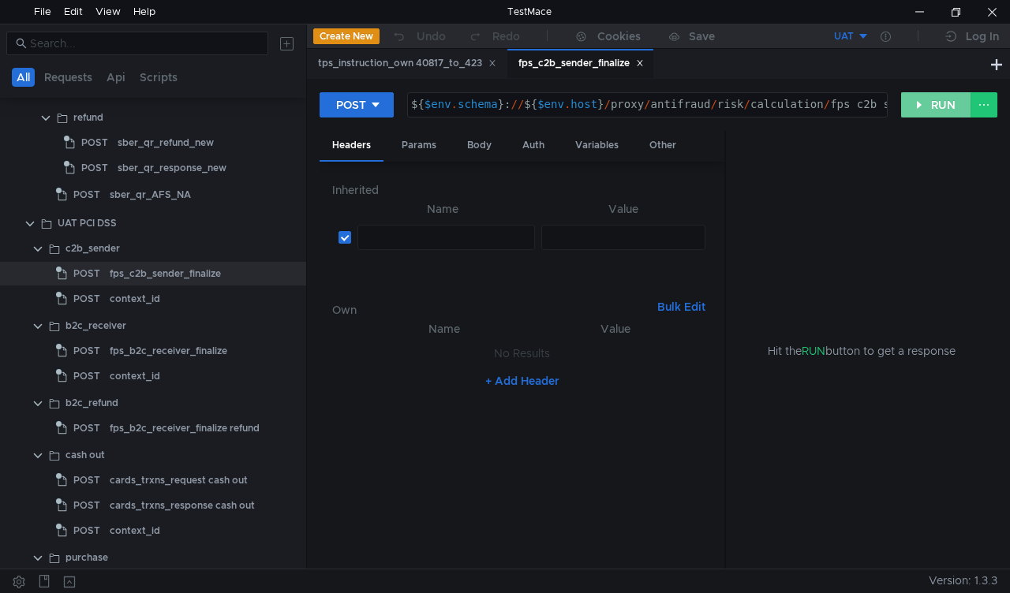
click at [925, 106] on button "RUN" at bounding box center [936, 104] width 70 height 25
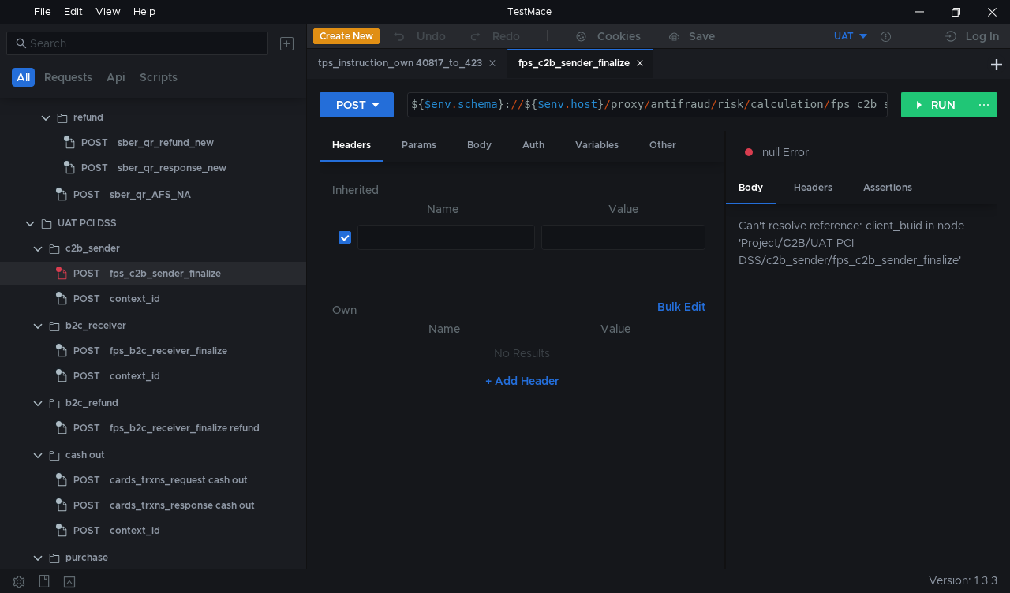
click at [856, 28] on button "UAT" at bounding box center [814, 36] width 110 height 25
click at [799, 114] on li "UAT DSS" at bounding box center [814, 119] width 110 height 25
click at [154, 351] on div "fps_b2c_receiver_finalize" at bounding box center [169, 351] width 118 height 24
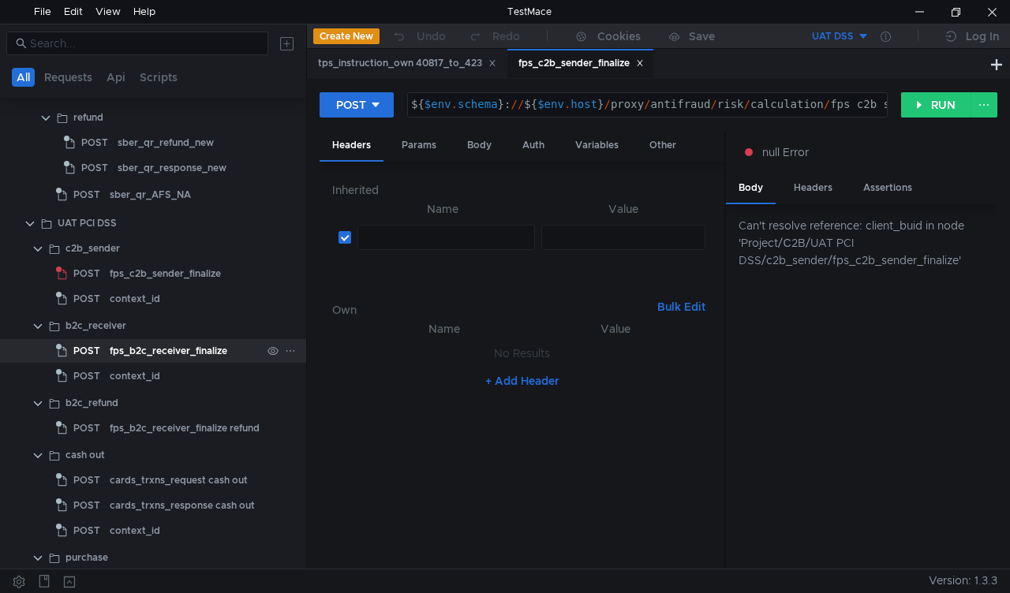
click at [159, 345] on div "fps_b2c_receiver_finalize" at bounding box center [169, 351] width 118 height 24
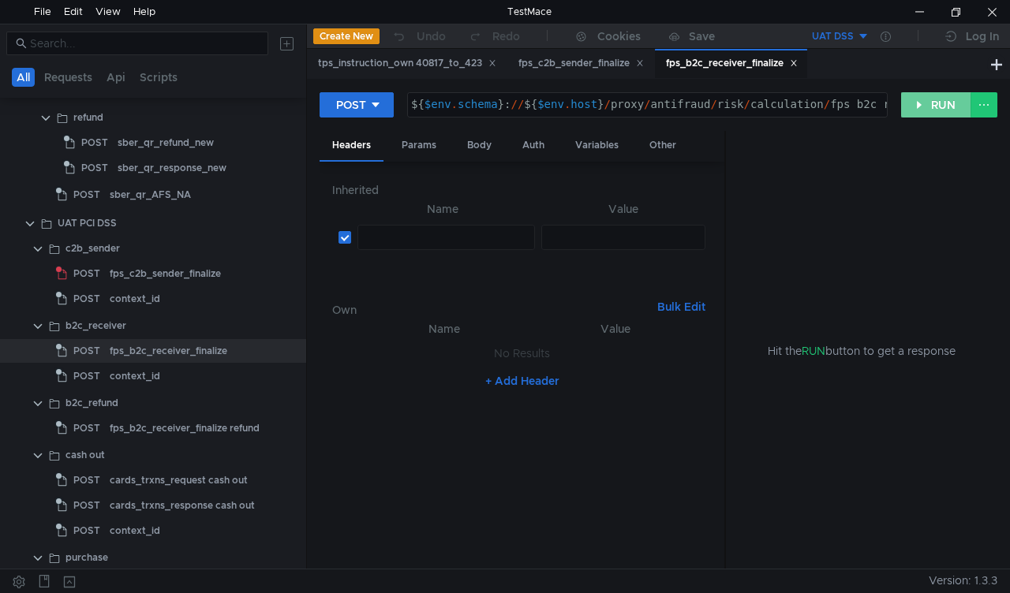
click at [920, 103] on button "RUN" at bounding box center [936, 104] width 70 height 25
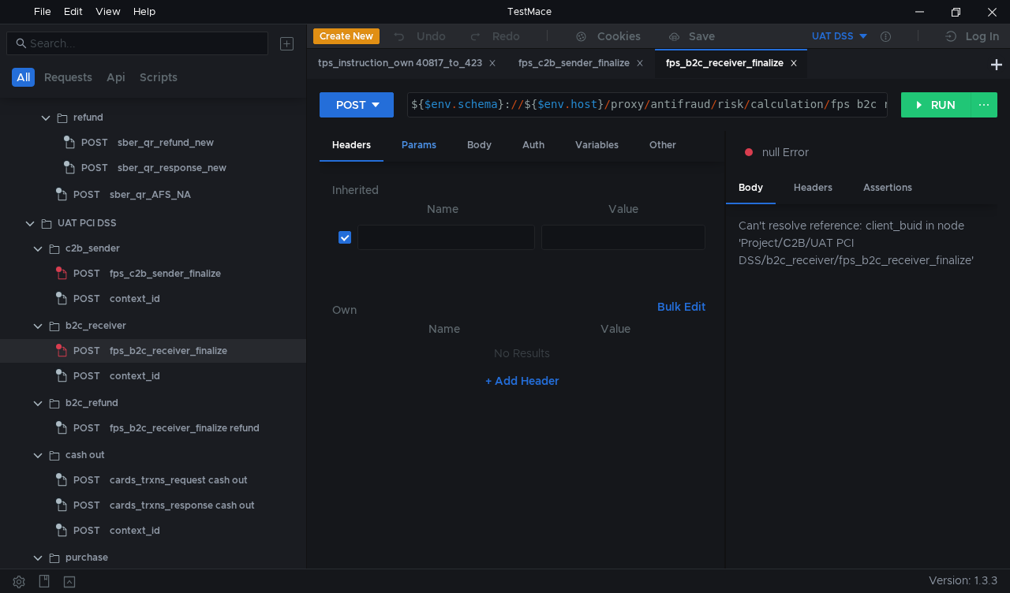
click at [420, 140] on div "Params" at bounding box center [419, 145] width 60 height 29
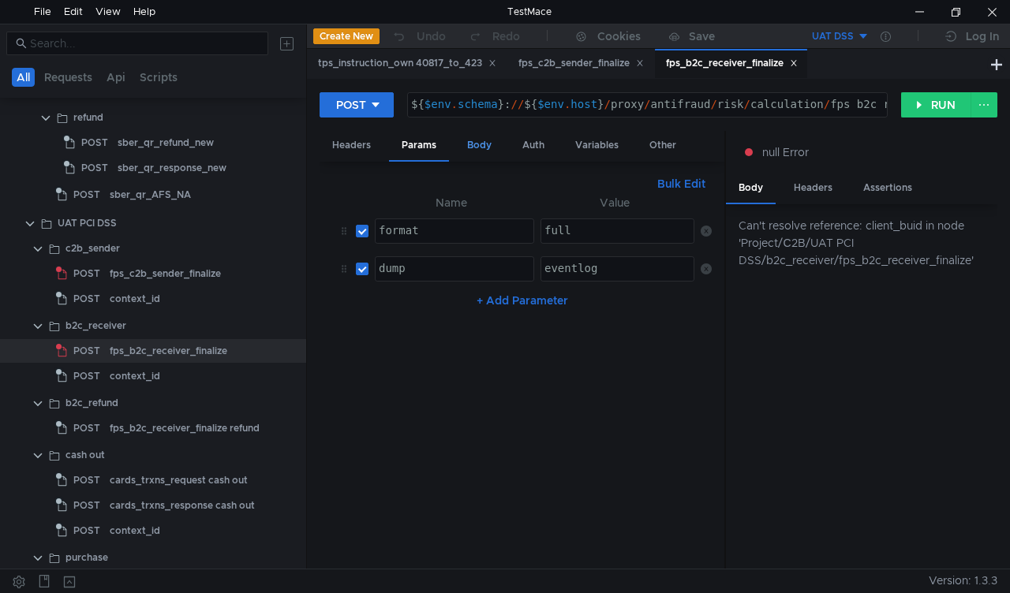
click at [481, 145] on div "Body" at bounding box center [479, 145] width 50 height 29
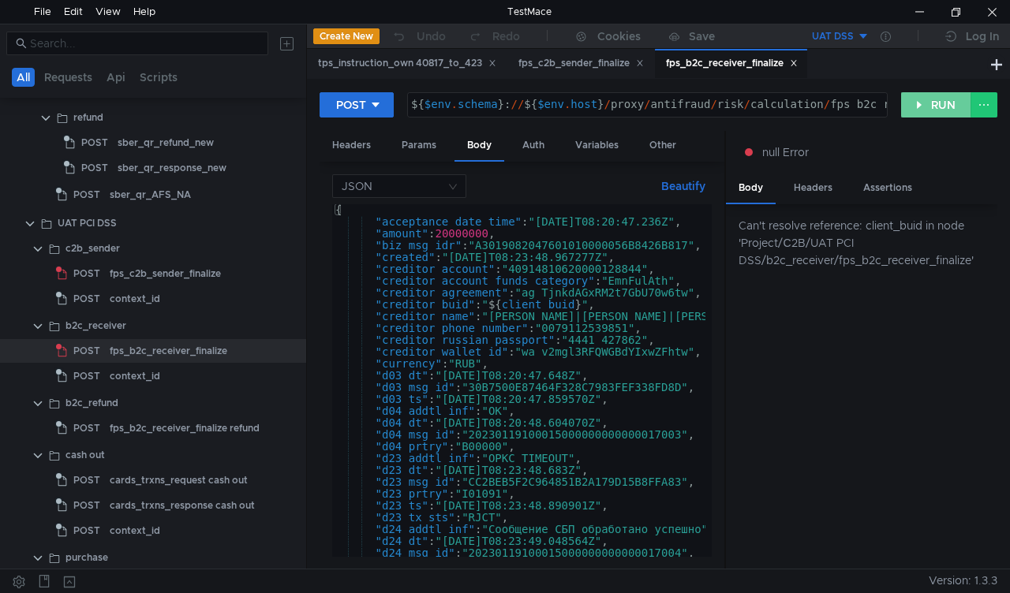
click at [932, 99] on button "RUN" at bounding box center [936, 104] width 70 height 25
click at [905, 15] on div at bounding box center [919, 12] width 36 height 24
